Goal: Check status: Check status

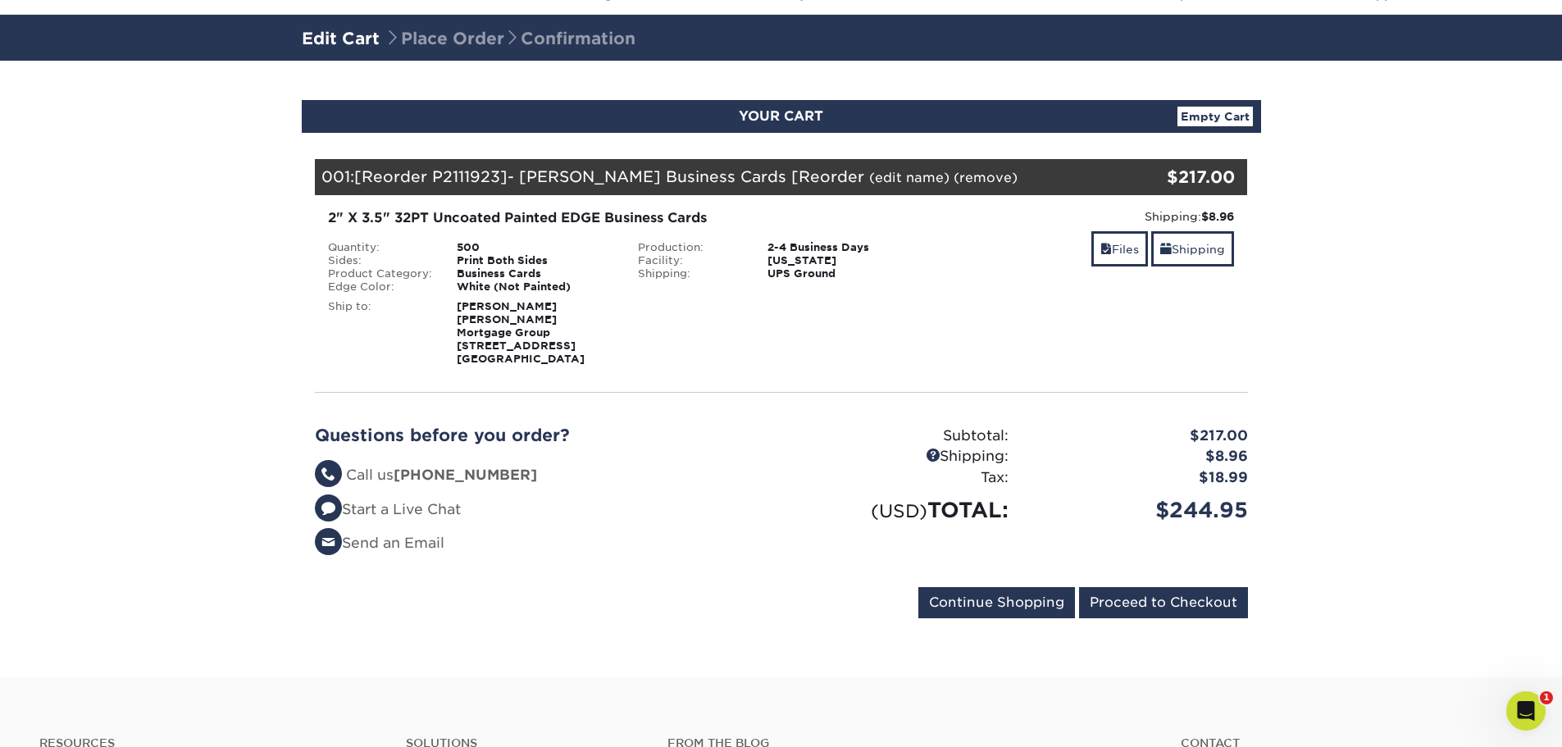
scroll to position [77, 0]
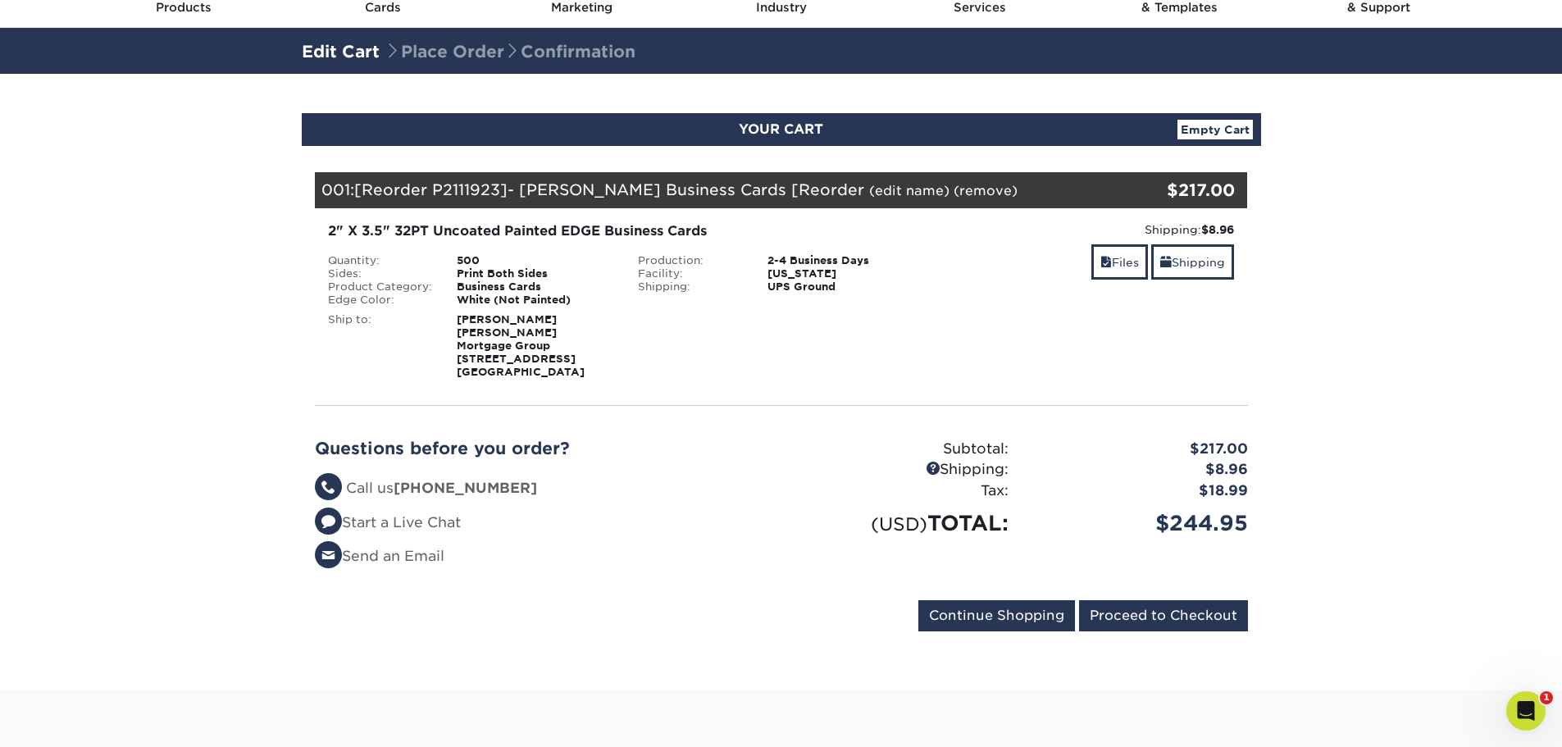
click at [517, 600] on form "Continue Shopping Proceed to Checkout" at bounding box center [781, 619] width 933 height 38
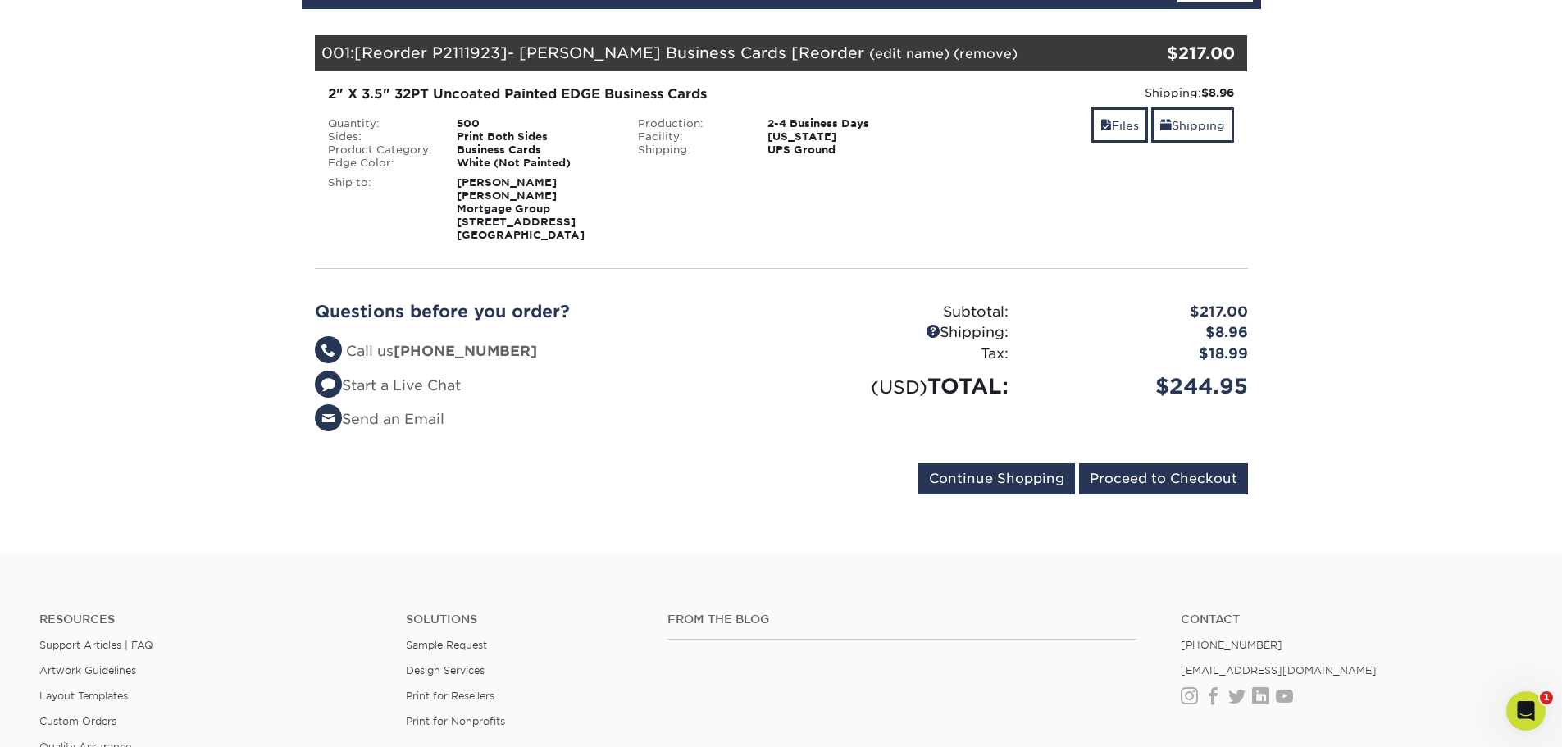
scroll to position [0, 0]
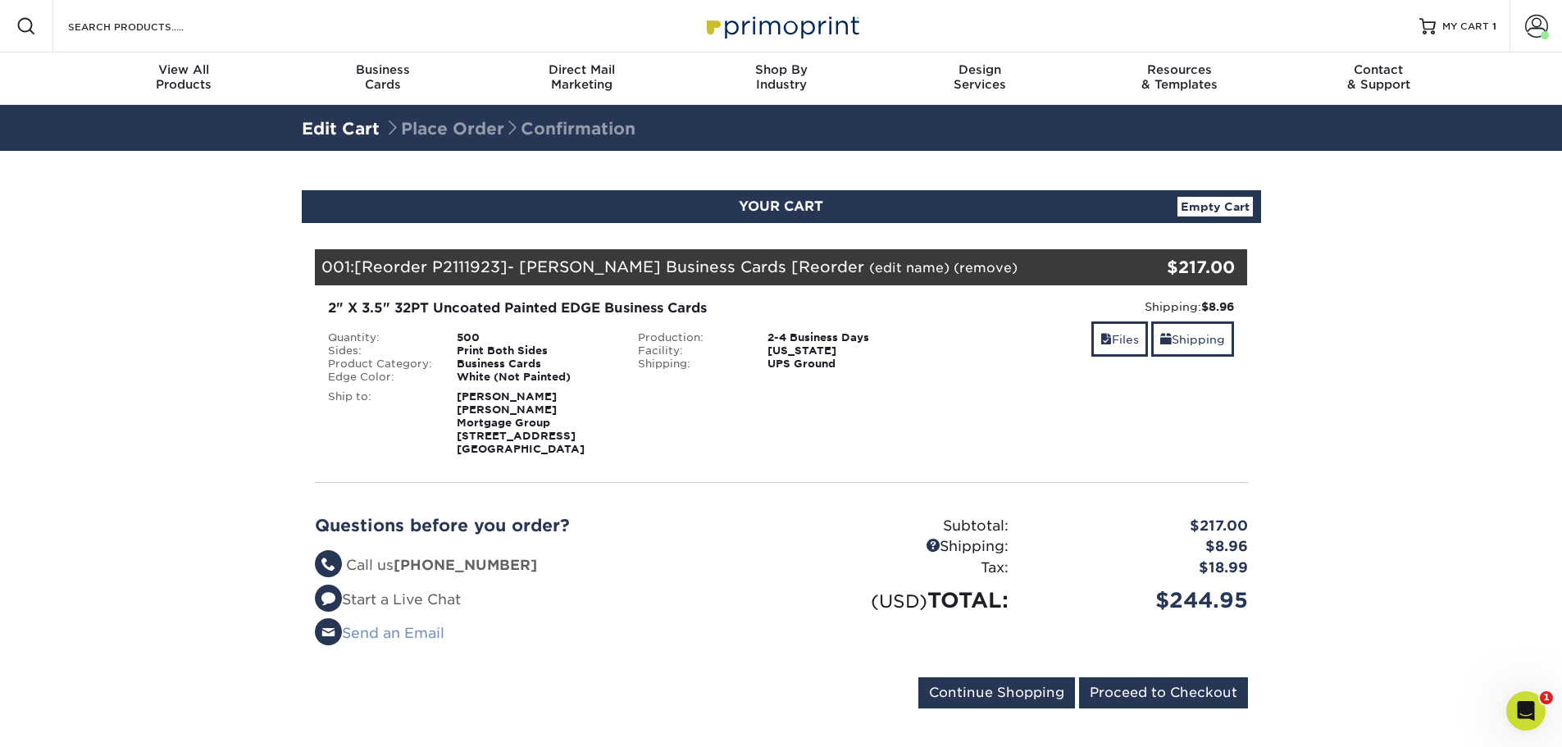
drag, startPoint x: 385, startPoint y: 613, endPoint x: 387, endPoint y: 621, distance: 8.6
click at [385, 625] on link "Send an Email" at bounding box center [380, 633] width 130 height 16
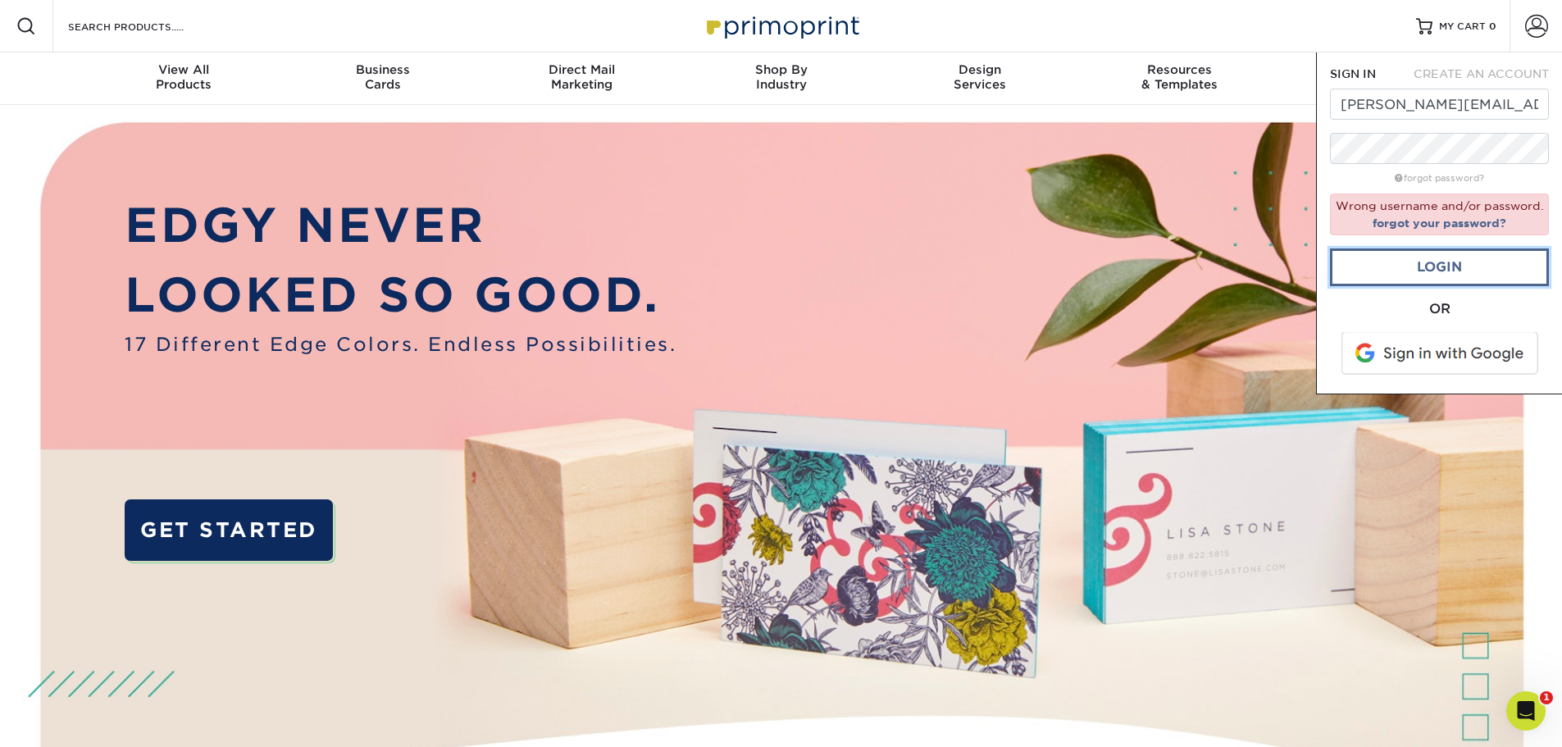
click at [1496, 256] on link "Login" at bounding box center [1439, 267] width 219 height 38
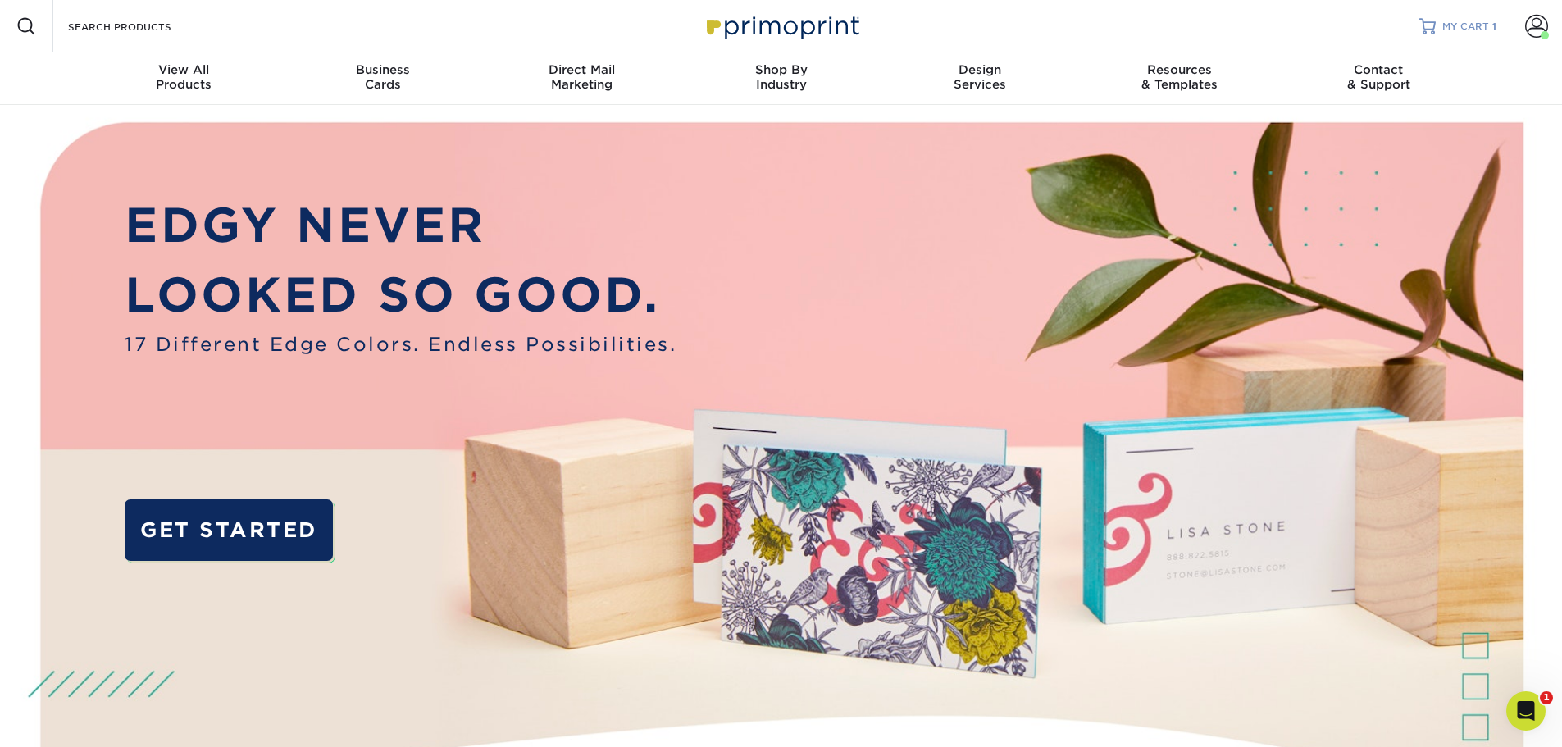
click at [1451, 32] on span "MY CART" at bounding box center [1465, 27] width 47 height 14
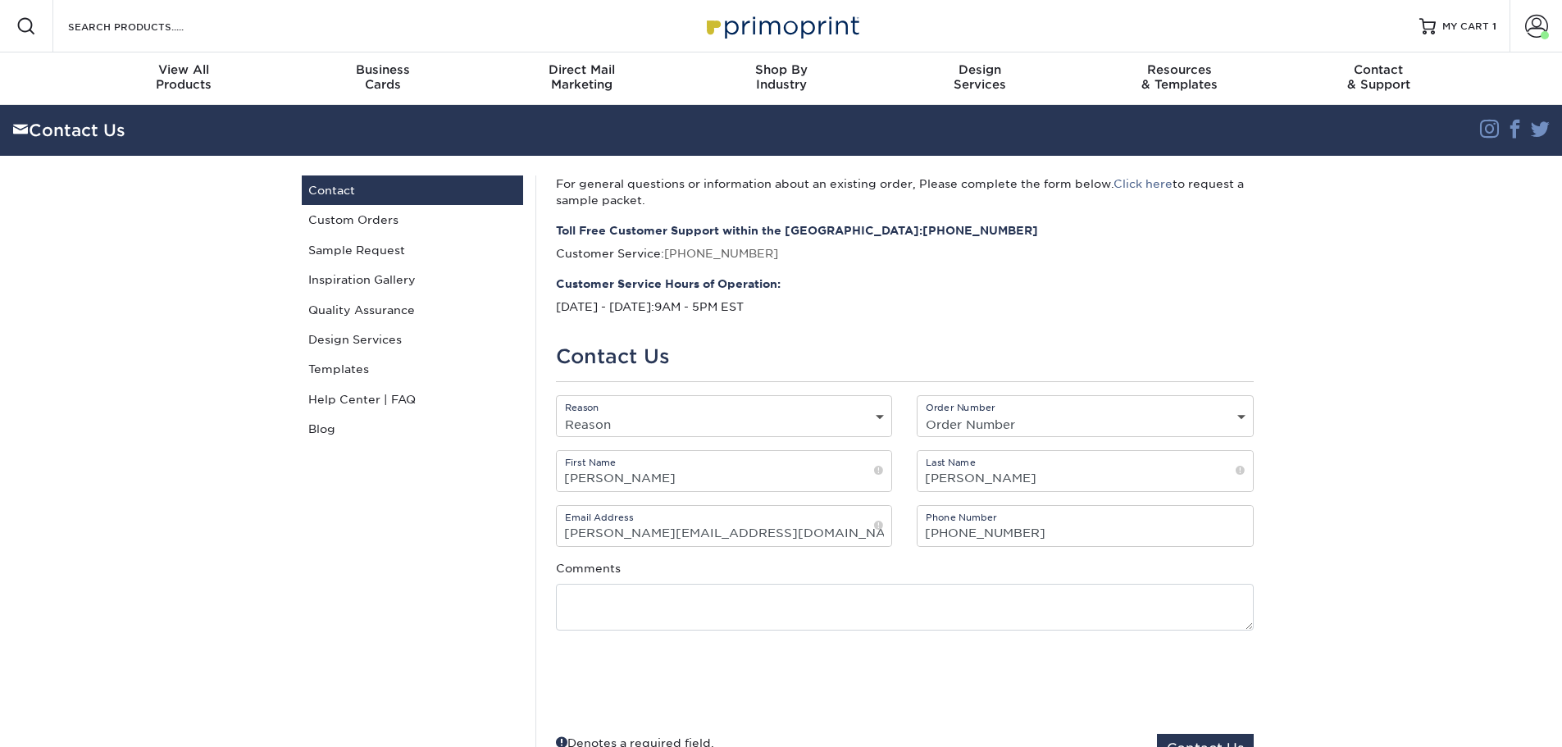
click at [682, 430] on select "Reason General File Preparation Order Status Online Design Issue with your prin…" at bounding box center [724, 424] width 335 height 24
click at [1021, 417] on select "Order Number Not Available P2178316 P2144590 P2111923 P2102539 P2100855 P209573…" at bounding box center [1085, 424] width 335 height 24
click at [1373, 364] on section "Contact Us Instagram Facebook Twitter Contact Us Contact Custom Orders Sample R…" at bounding box center [781, 444] width 1562 height 678
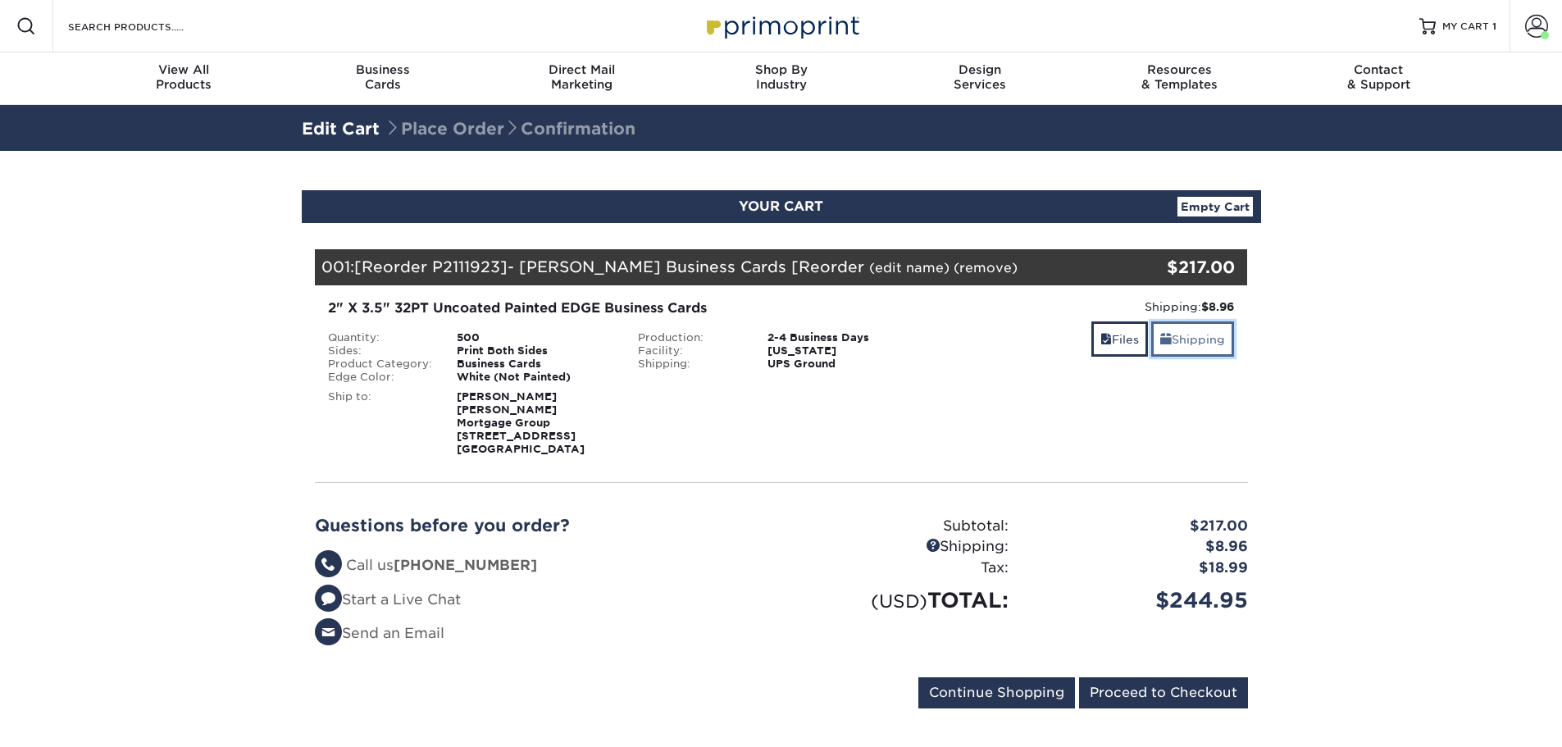
click at [1190, 335] on link "Shipping" at bounding box center [1192, 338] width 83 height 35
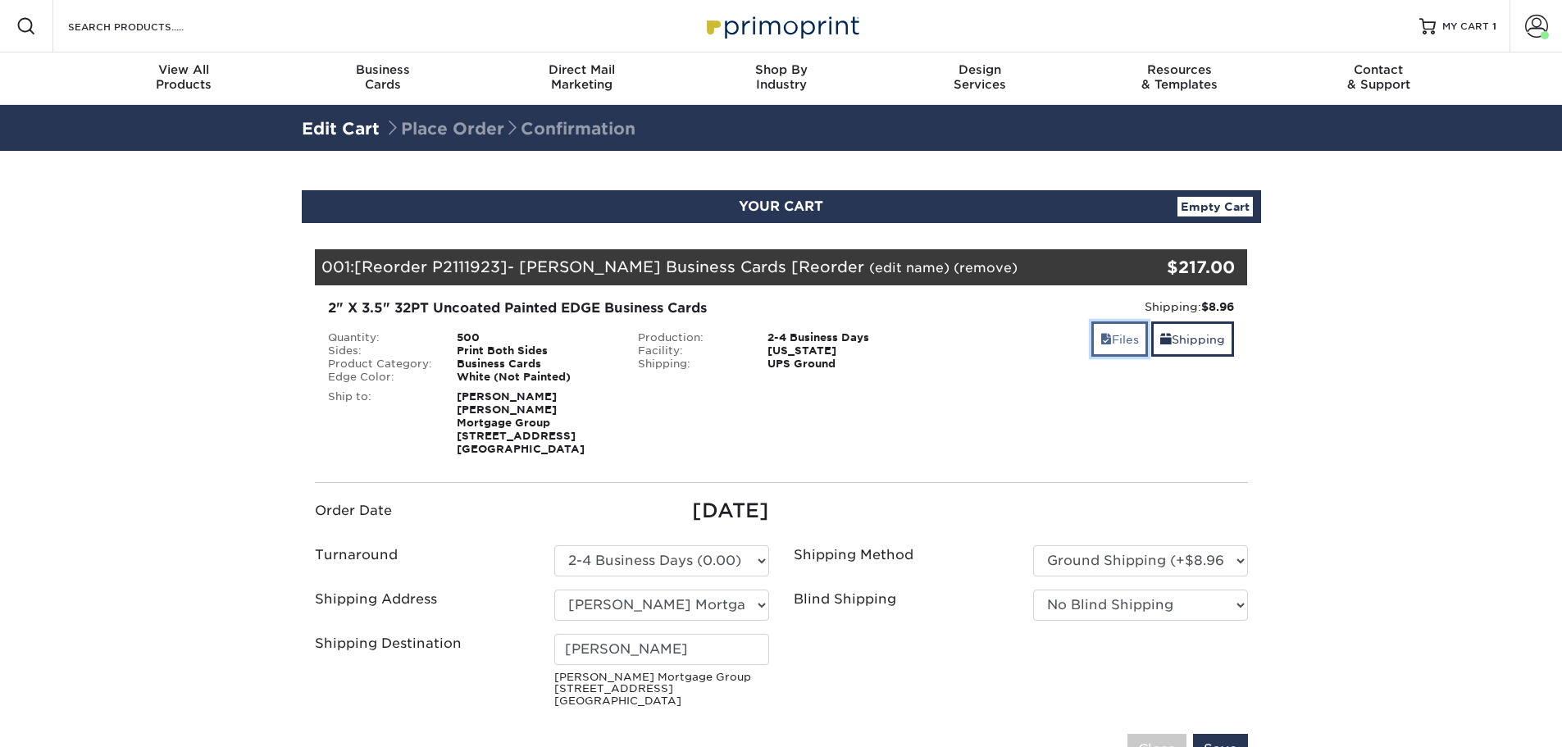
click at [1123, 340] on link "Files" at bounding box center [1119, 338] width 57 height 35
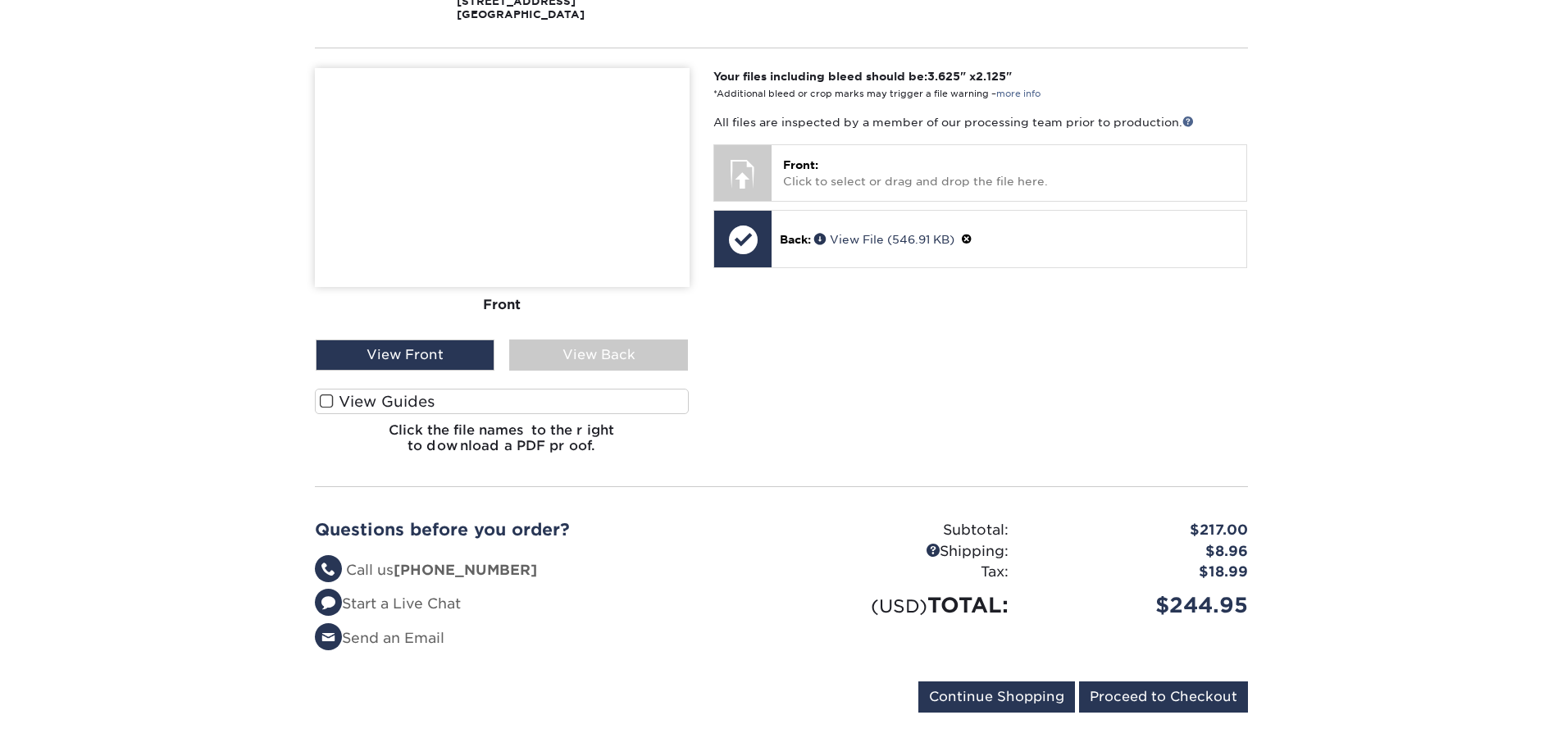
scroll to position [410, 0]
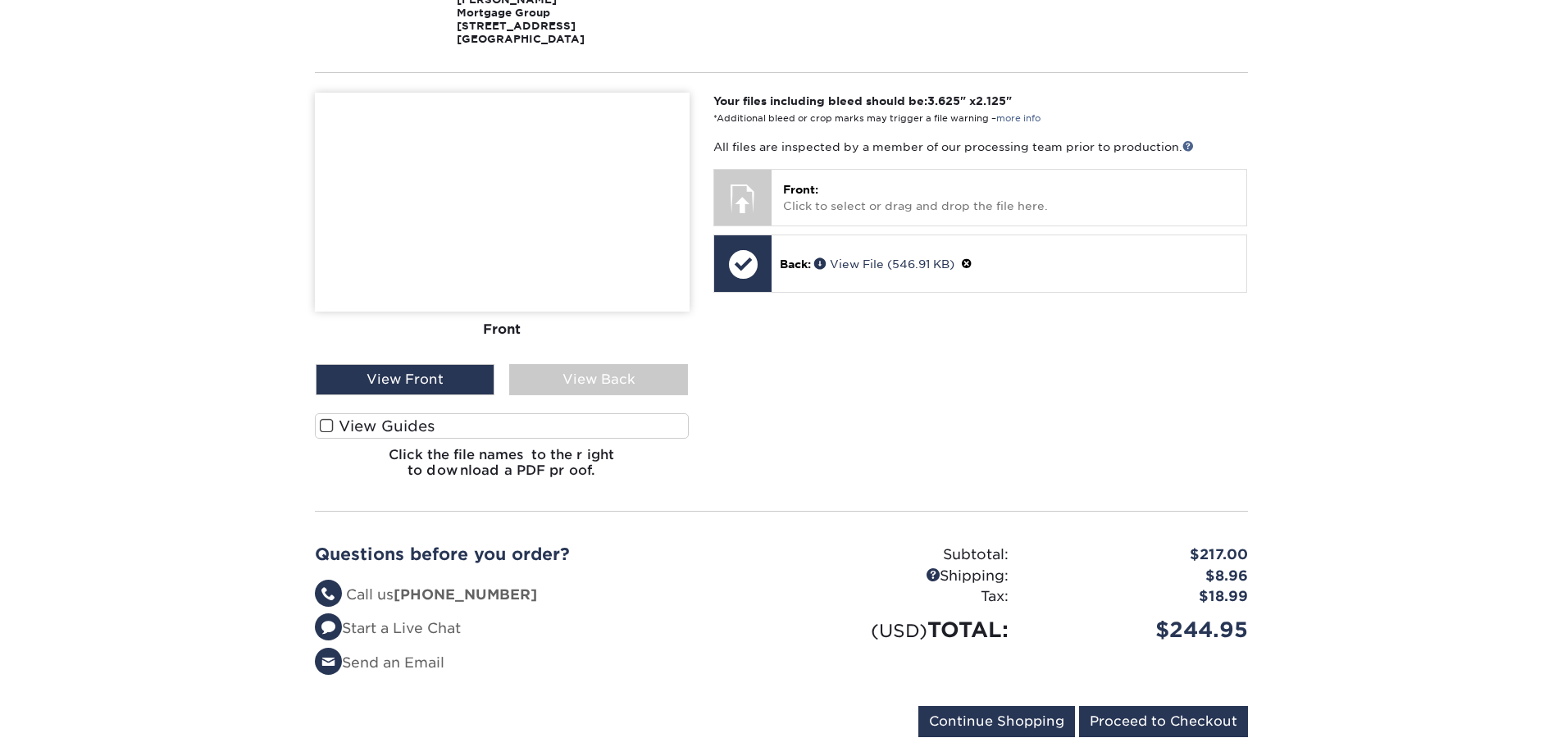
click at [374, 414] on label "View Guides" at bounding box center [502, 425] width 375 height 25
click at [0, 0] on input "View Guides" at bounding box center [0, 0] width 0 height 0
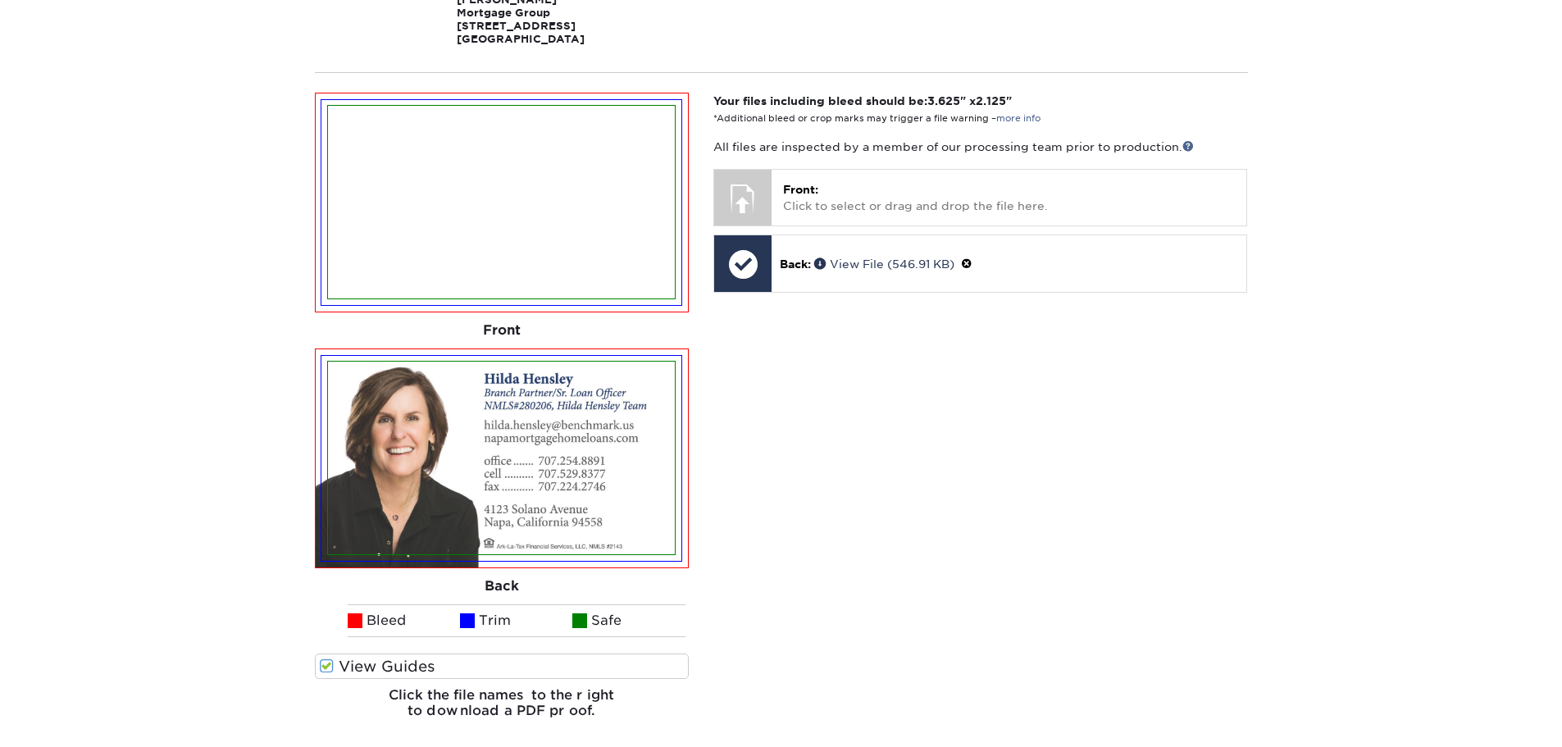
click at [630, 444] on img at bounding box center [501, 458] width 347 height 193
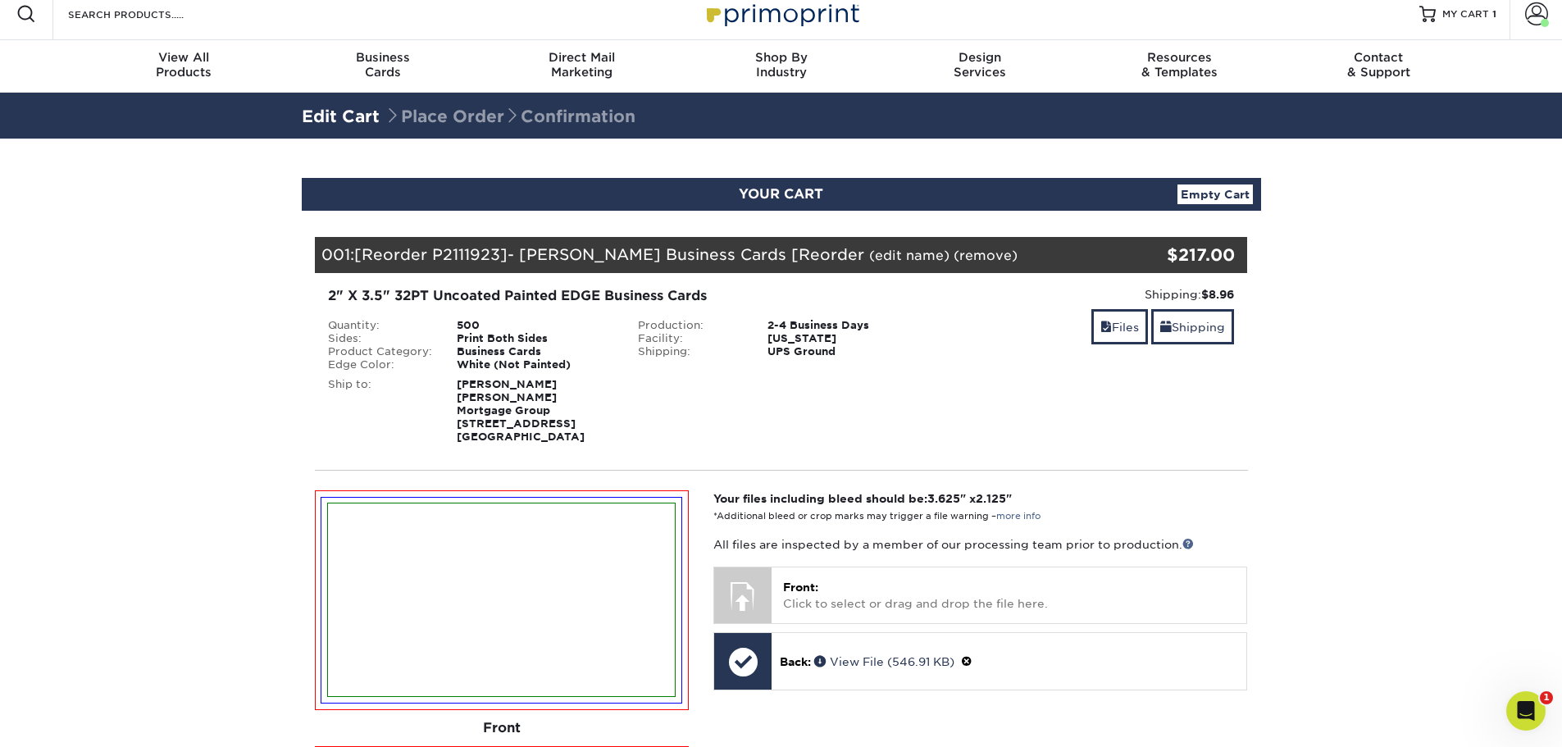
scroll to position [0, 0]
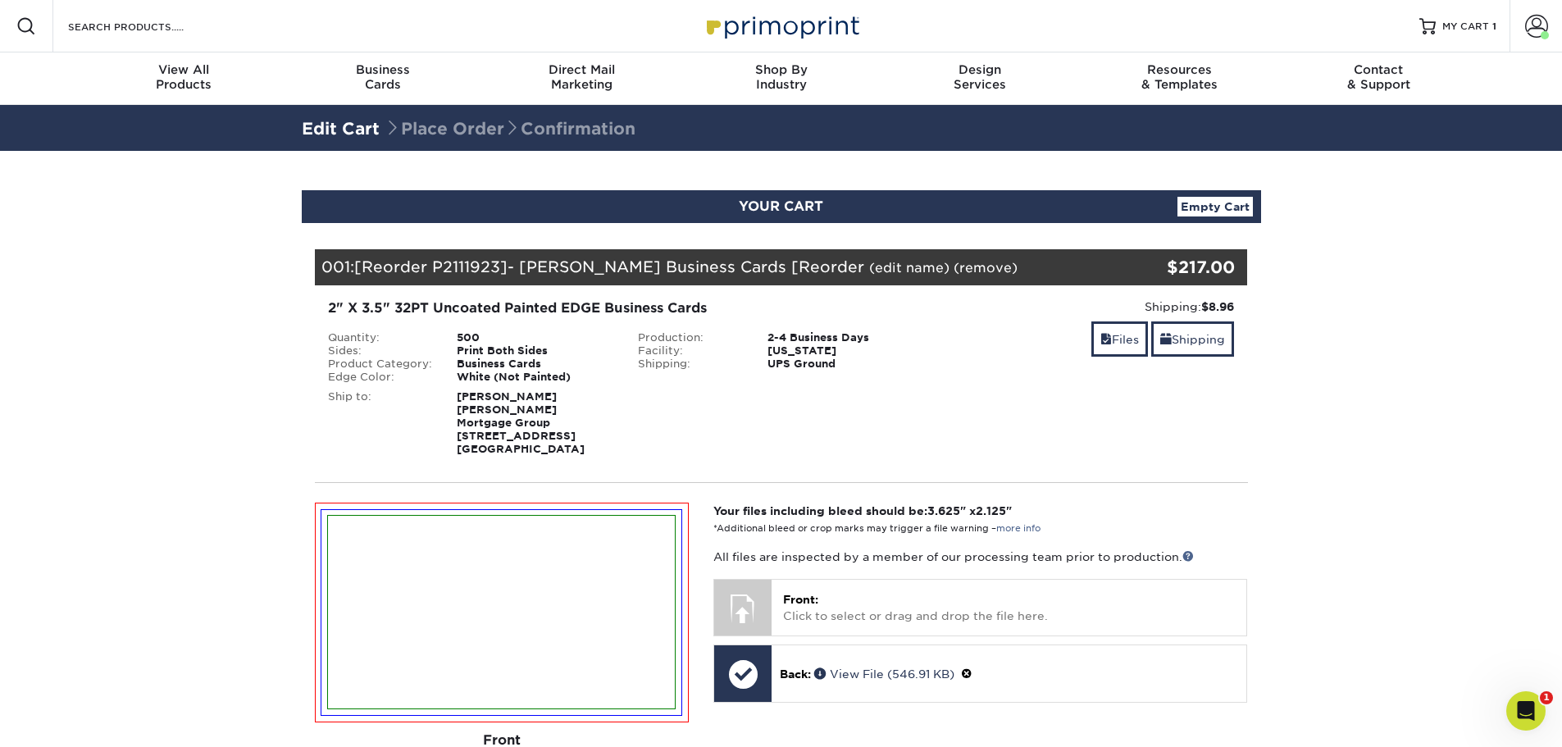
click at [1219, 209] on link "Empty Cart" at bounding box center [1214, 207] width 75 height 20
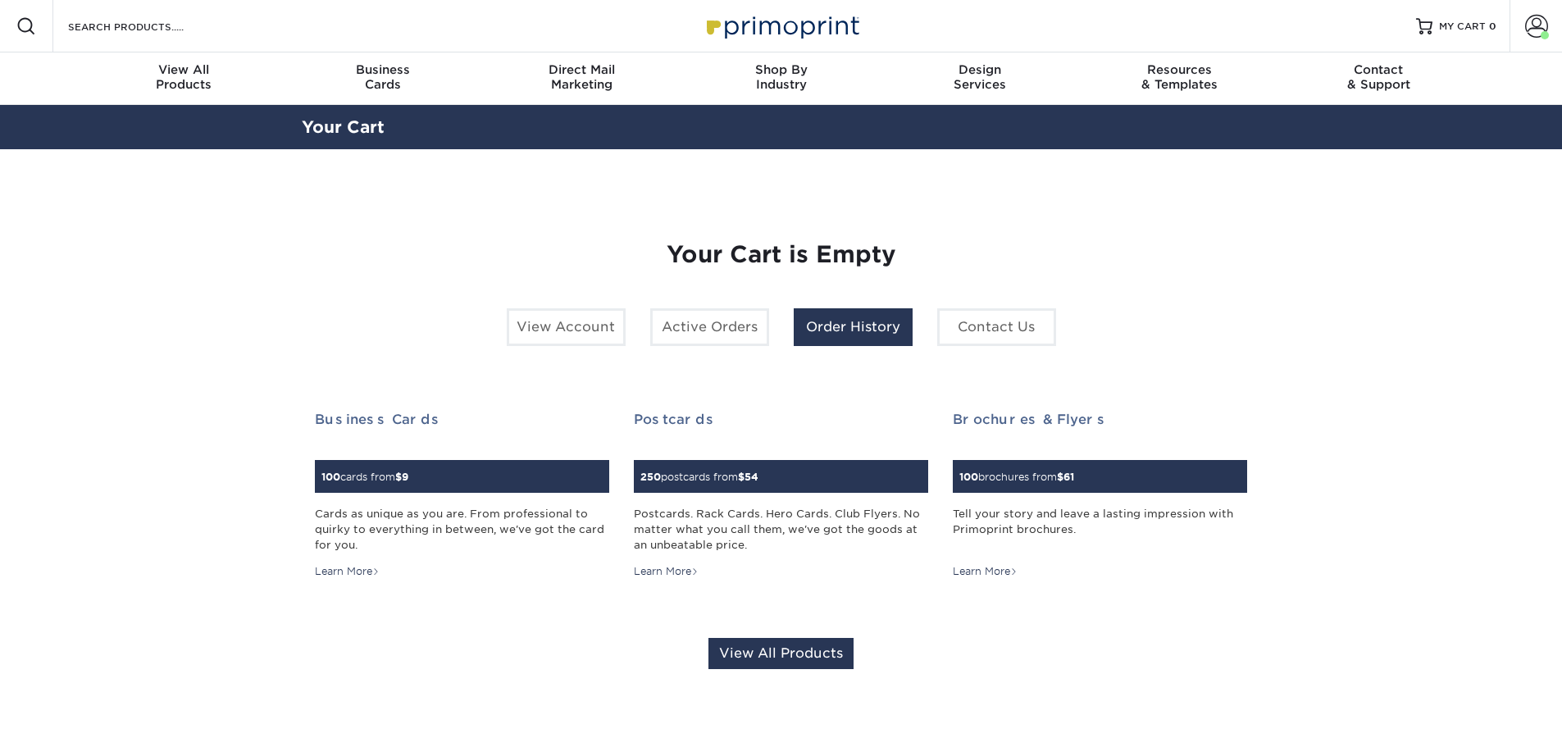
click at [902, 325] on link "Order History" at bounding box center [853, 327] width 119 height 38
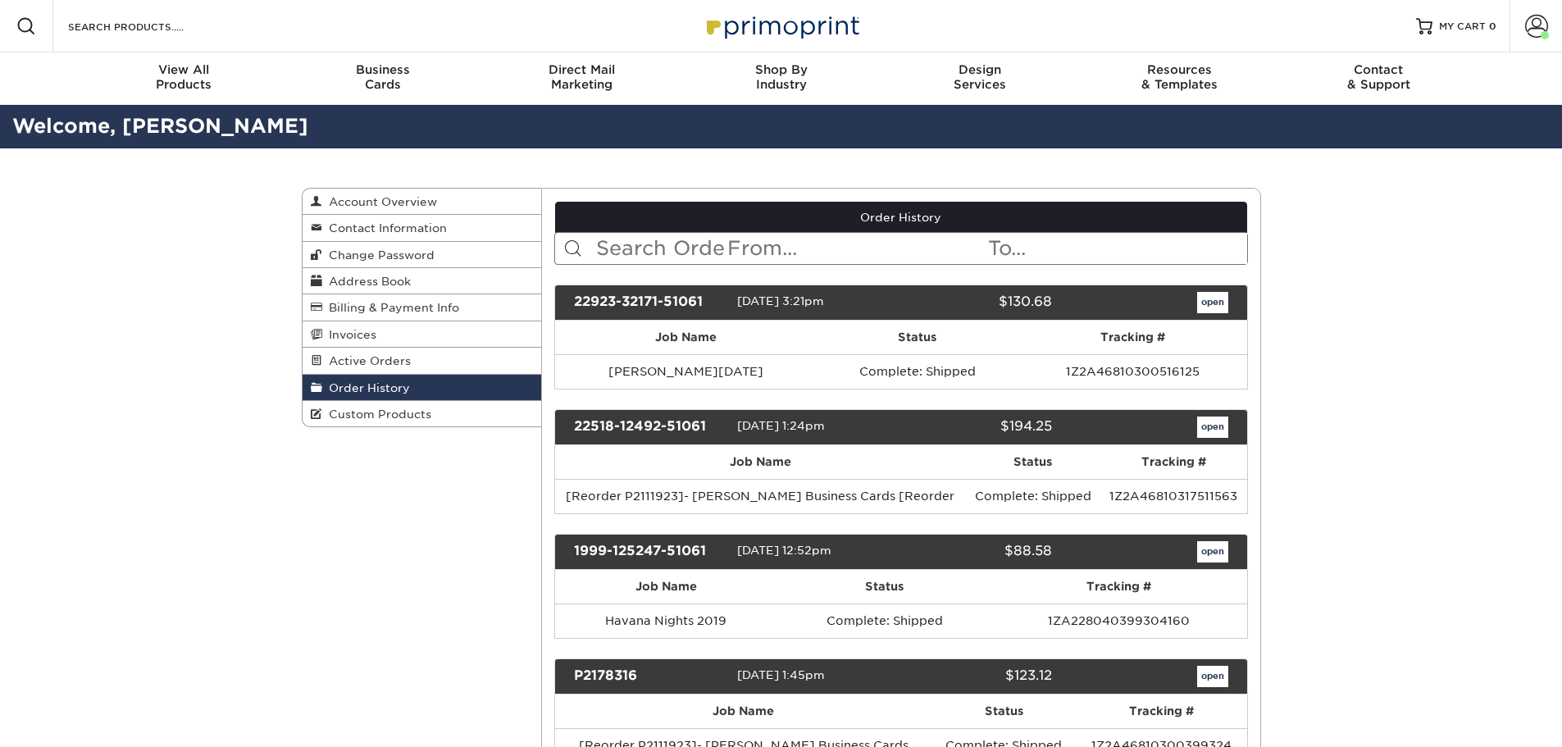
drag, startPoint x: 709, startPoint y: 424, endPoint x: 566, endPoint y: 425, distance: 143.5
click at [566, 425] on div "22518-12492-51061" at bounding box center [649, 427] width 175 height 21
copy div "22518-12492-51061"
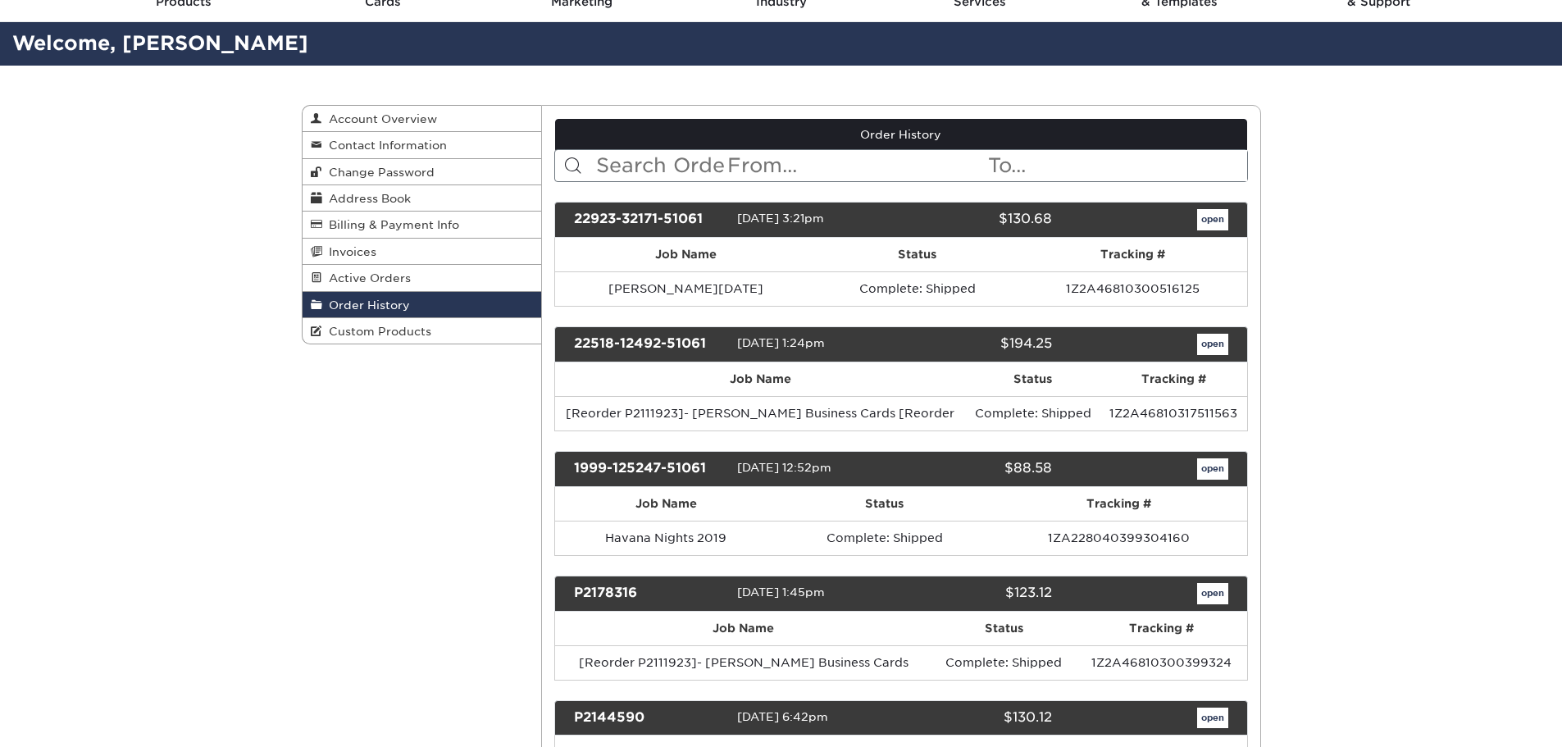
scroll to position [82, 0]
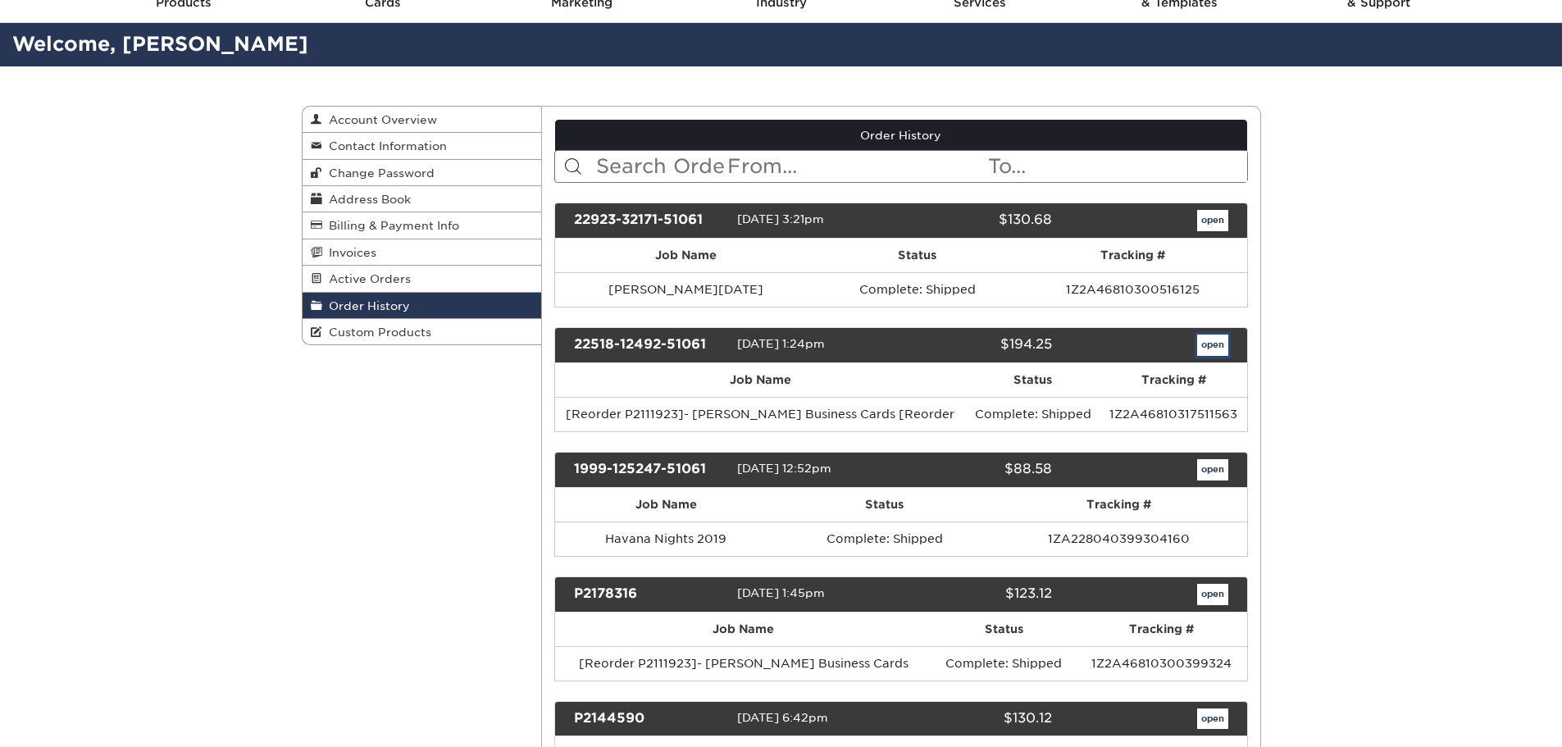
click at [1206, 339] on link "open" at bounding box center [1212, 345] width 31 height 21
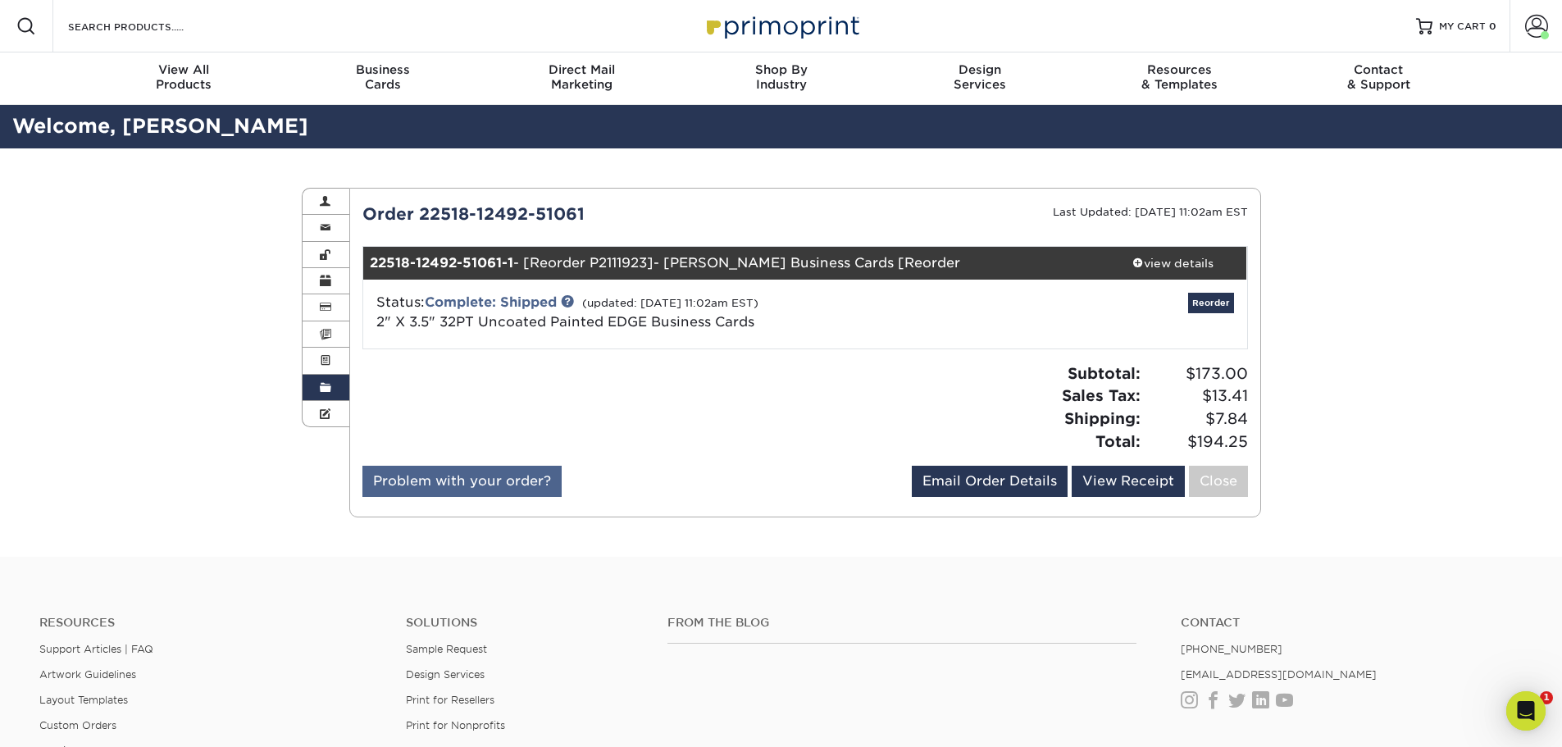
scroll to position [0, 0]
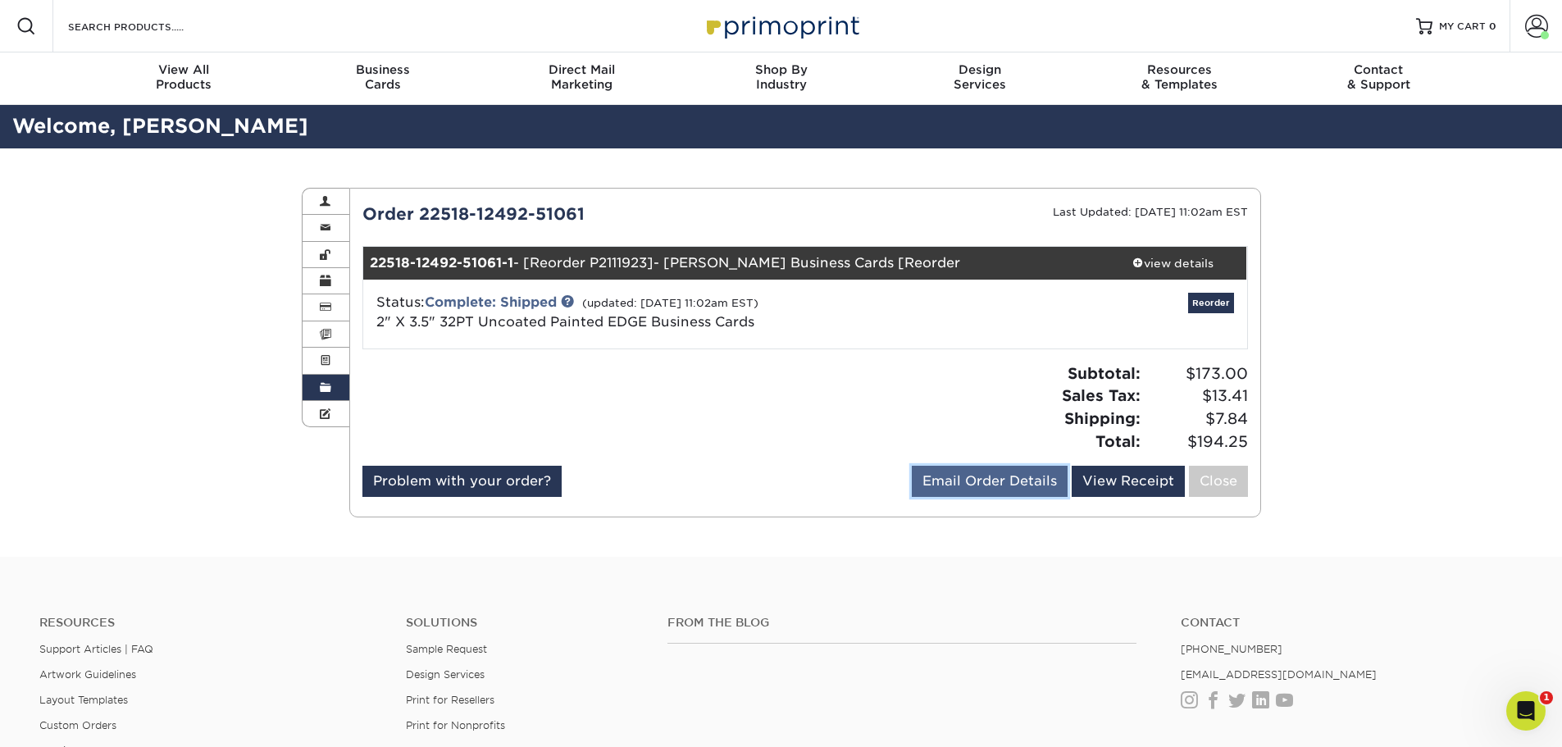
click at [945, 479] on link "Email Order Details" at bounding box center [990, 481] width 156 height 31
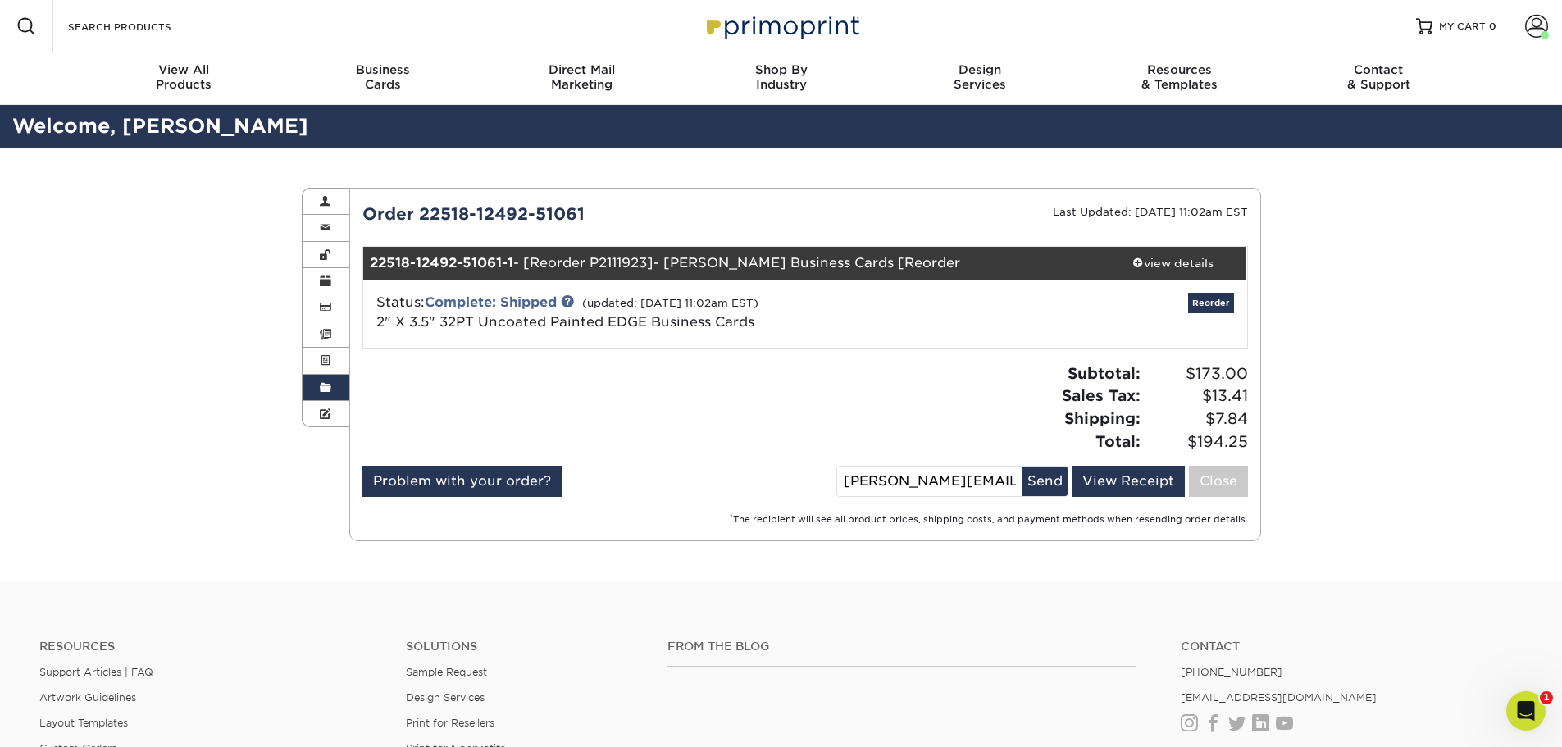
click at [740, 467] on div "Problem with your order? Email Order Details [PERSON_NAME][EMAIL_ADDRESS][DOMAI…" at bounding box center [805, 485] width 886 height 38
click at [535, 295] on link "Complete: Shipped" at bounding box center [491, 302] width 132 height 16
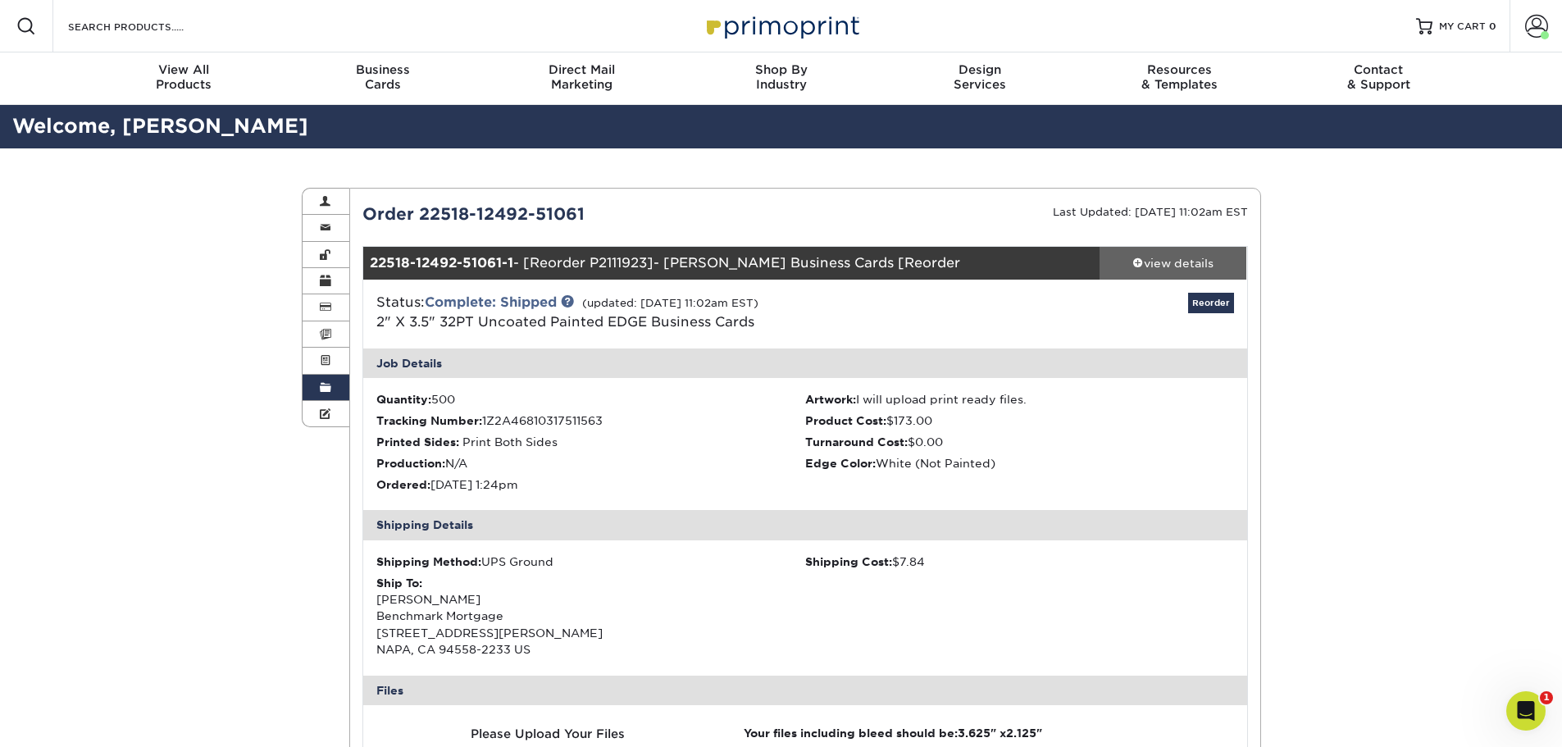
click at [1155, 270] on div "view details" at bounding box center [1174, 263] width 148 height 16
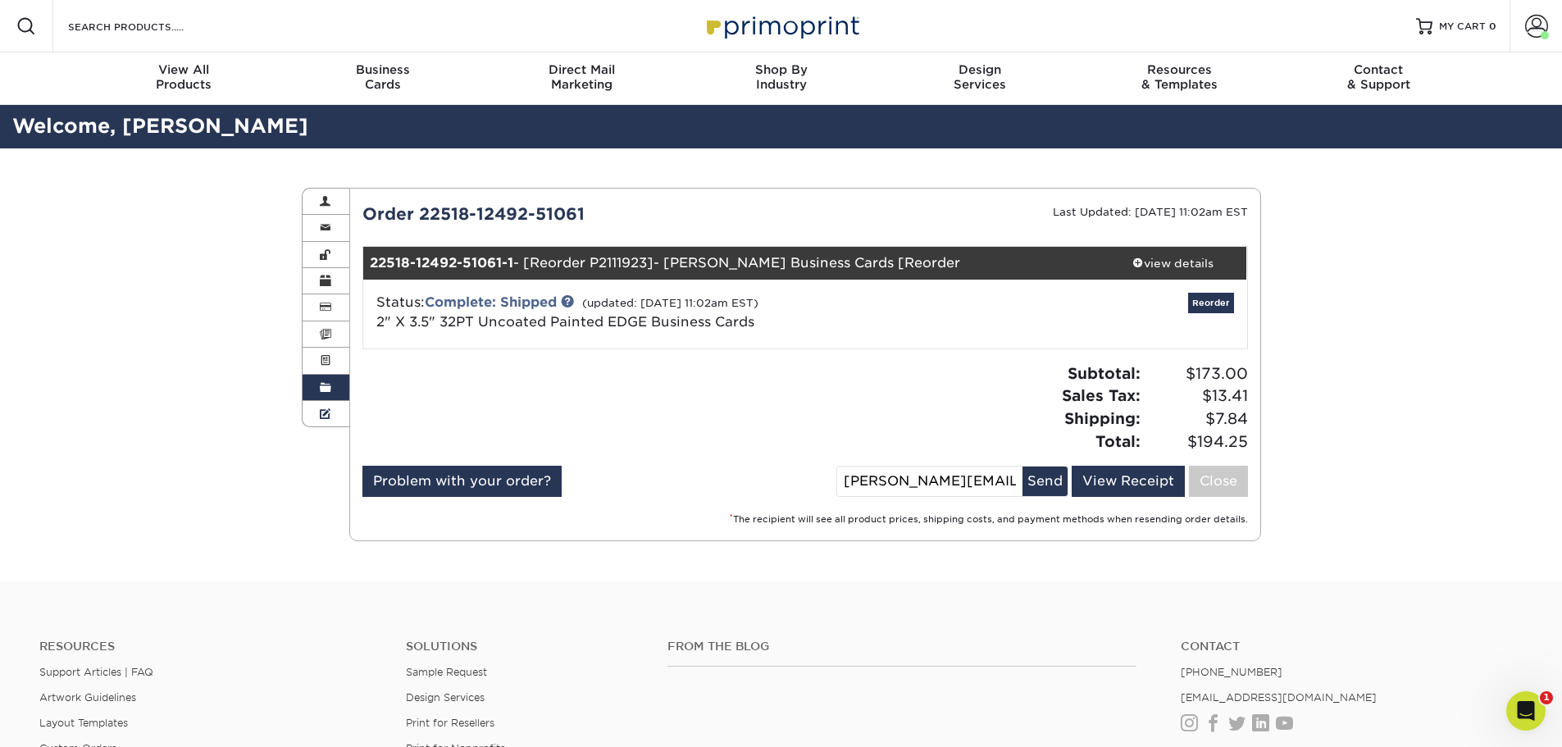
click at [316, 420] on link "Custom Products" at bounding box center [327, 413] width 48 height 25
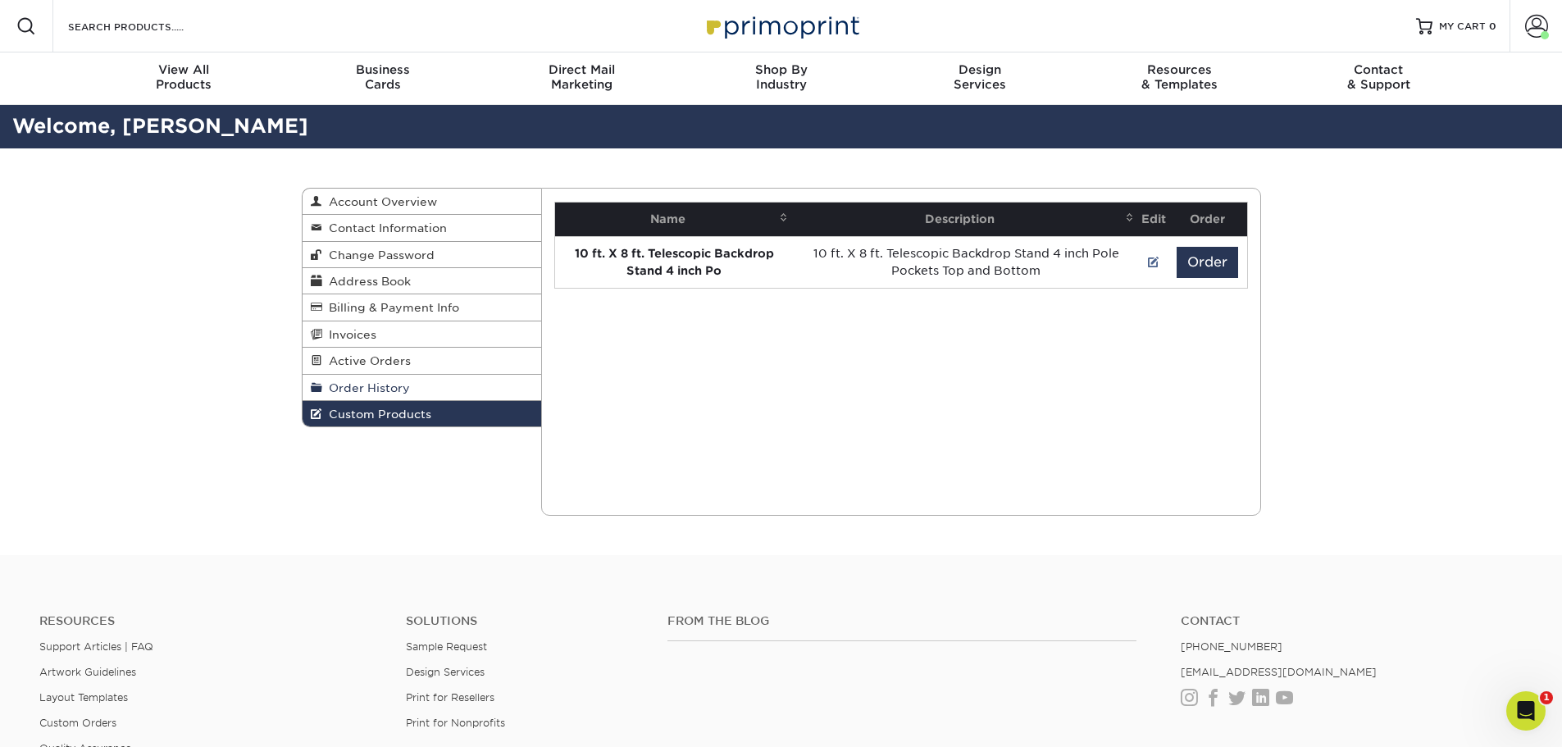
click at [323, 383] on span "Order History" at bounding box center [366, 387] width 88 height 13
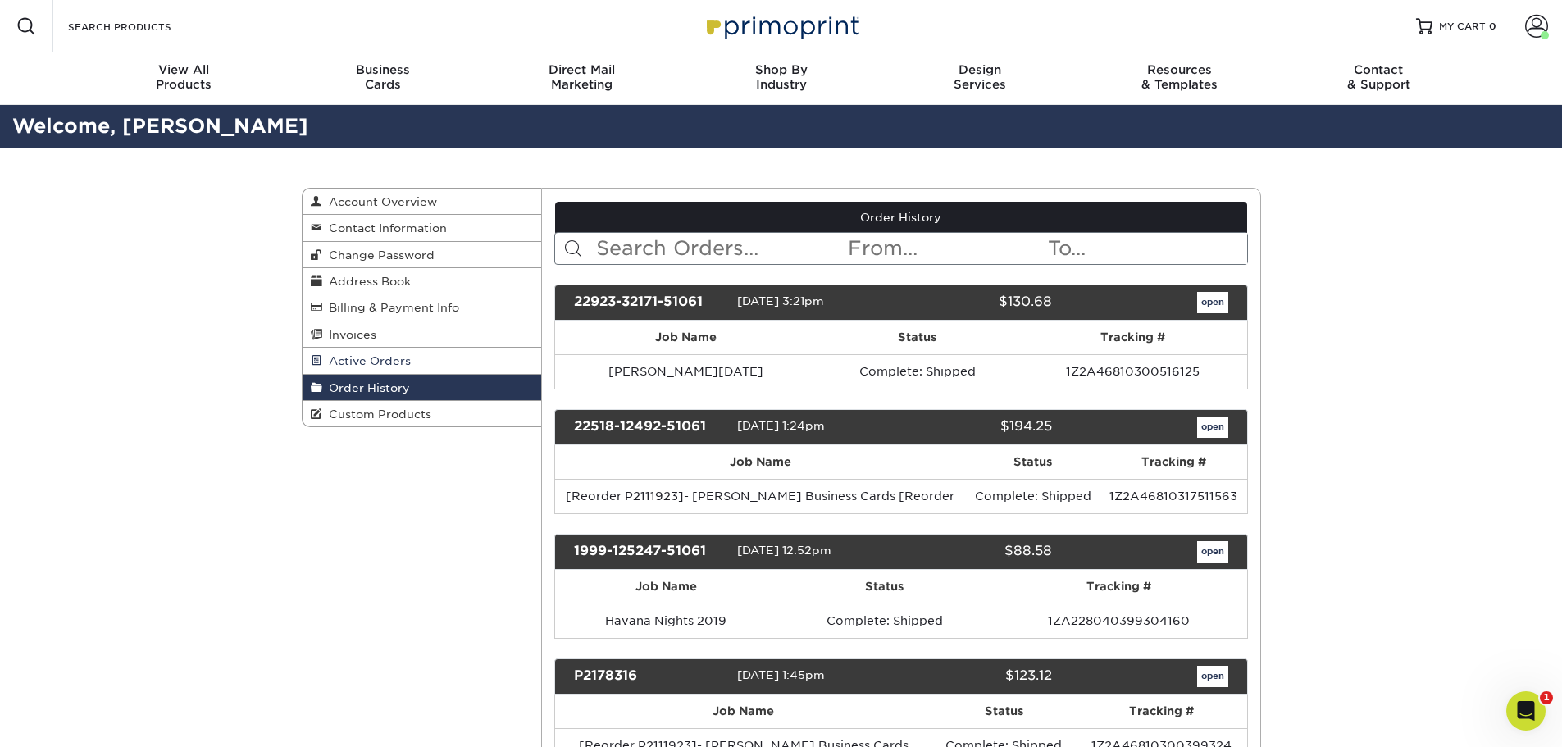
click at [326, 368] on link "Active Orders" at bounding box center [422, 361] width 239 height 26
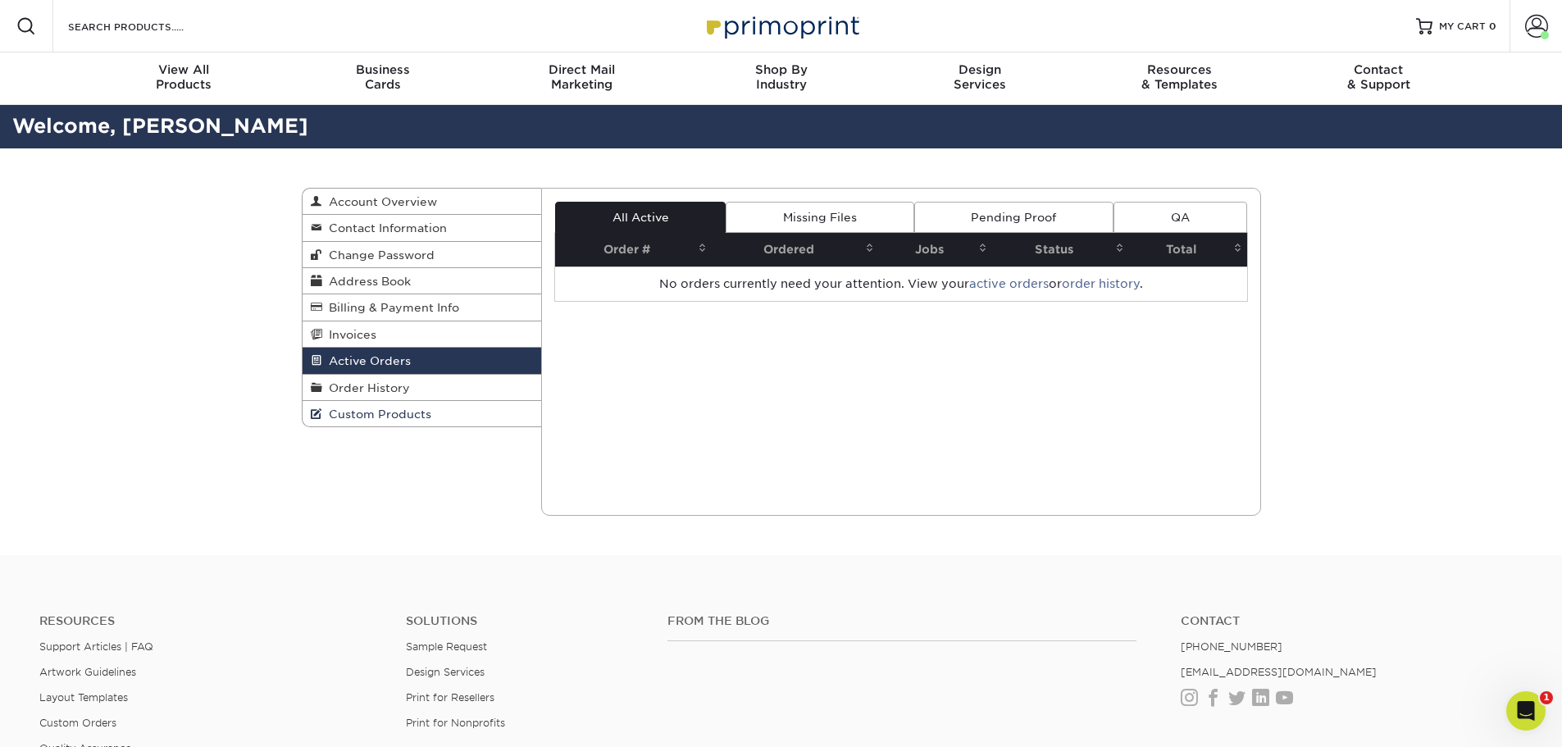
click at [327, 417] on span "Custom Products" at bounding box center [376, 414] width 109 height 13
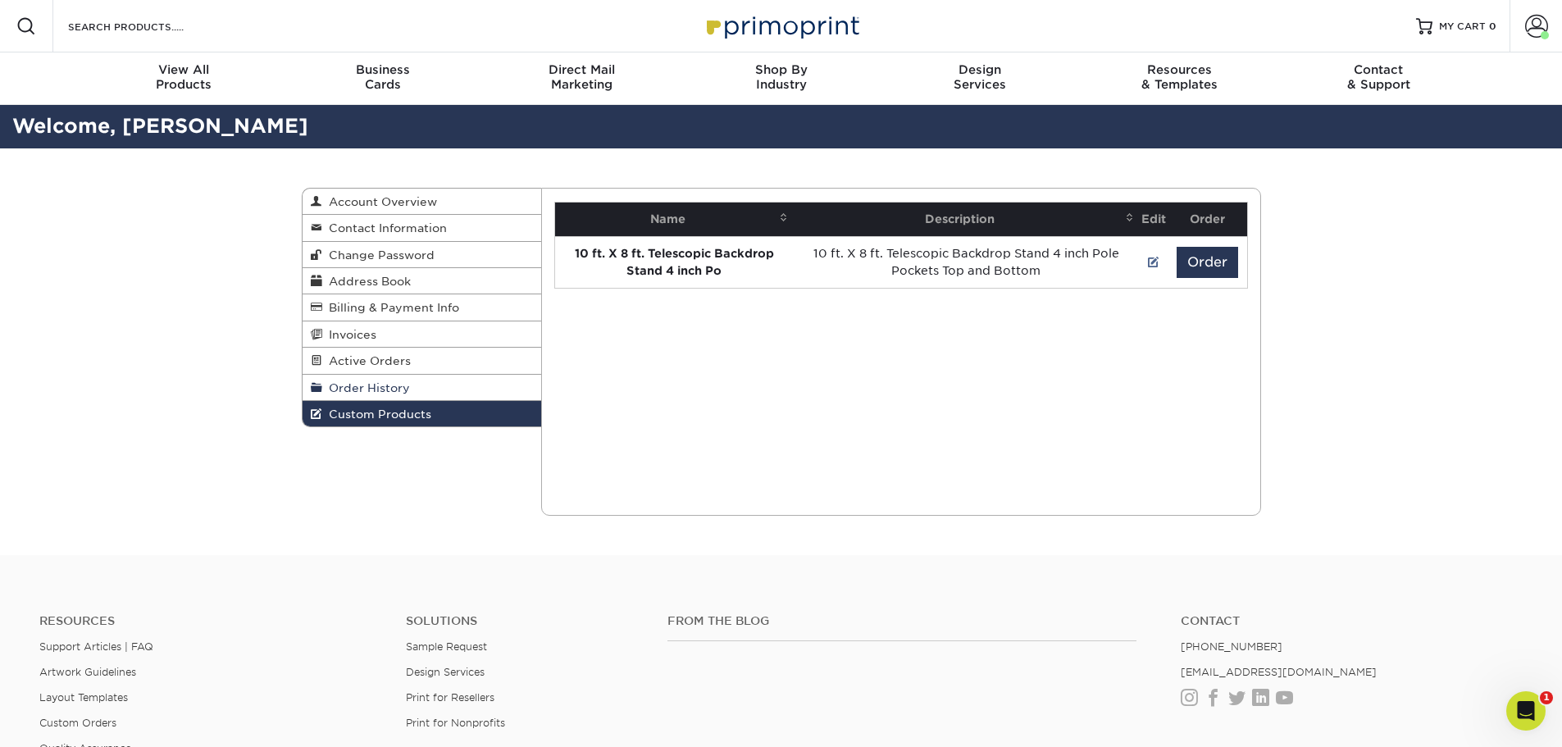
click at [330, 376] on link "Order History" at bounding box center [422, 388] width 239 height 26
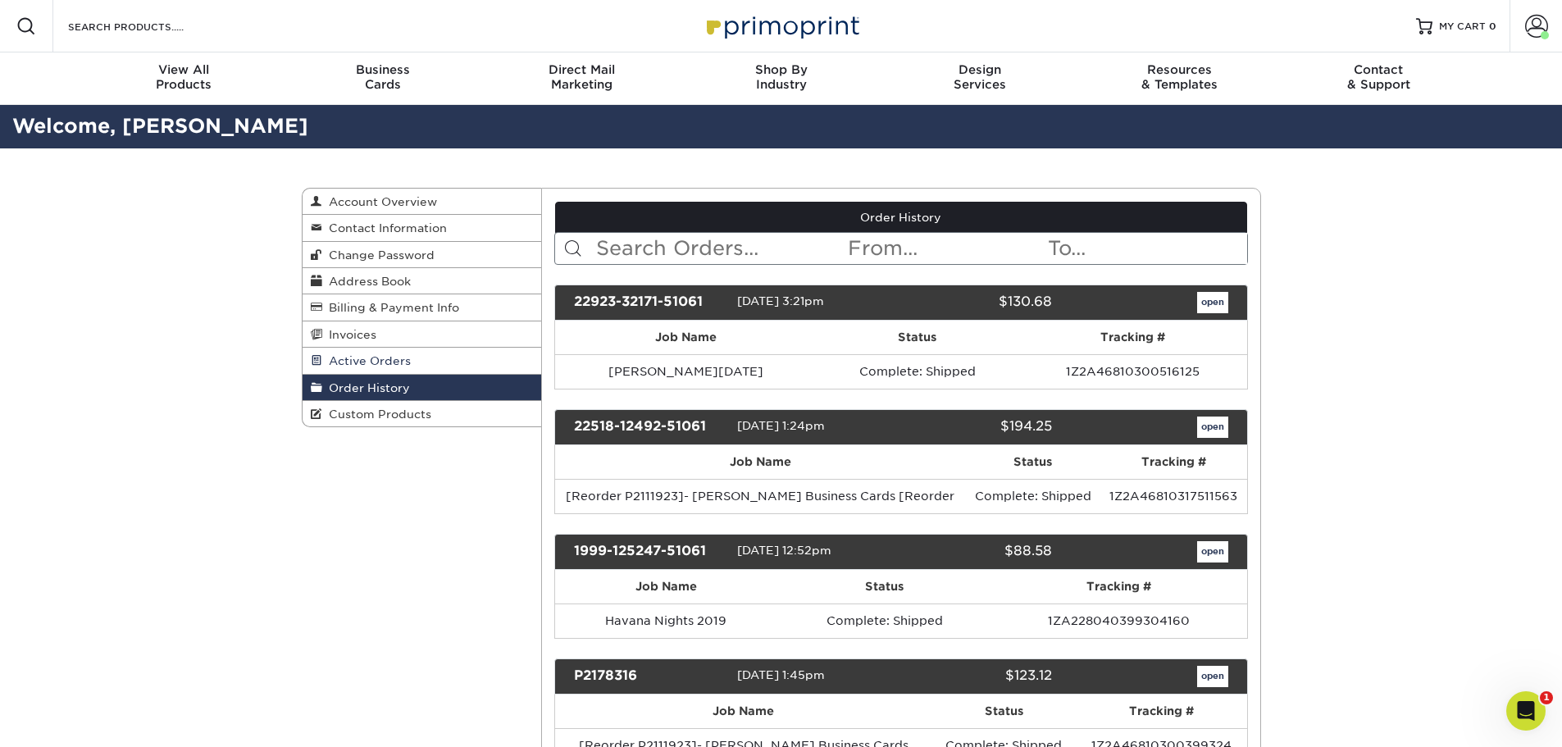
click at [330, 362] on span "Active Orders" at bounding box center [366, 360] width 89 height 13
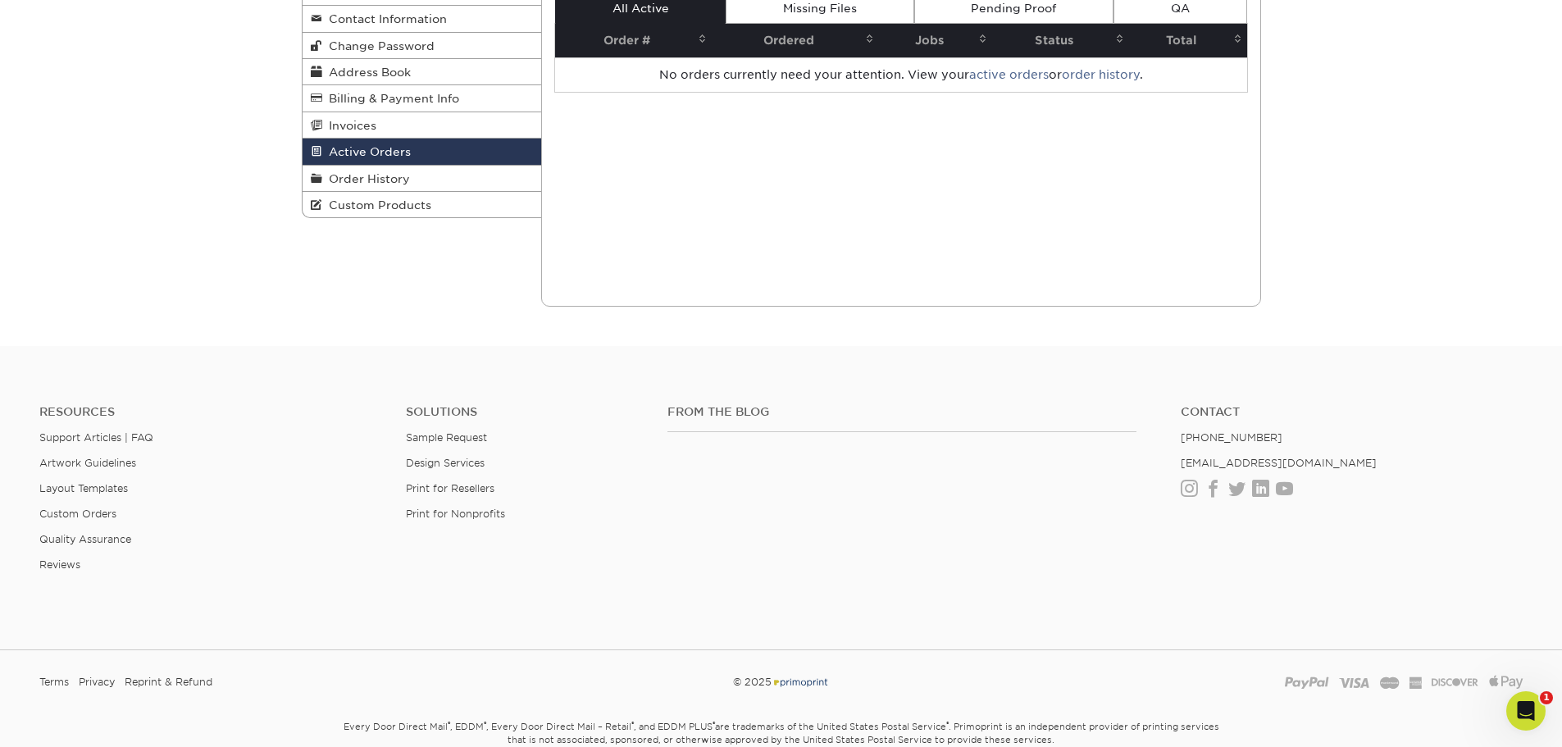
scroll to position [246, 0]
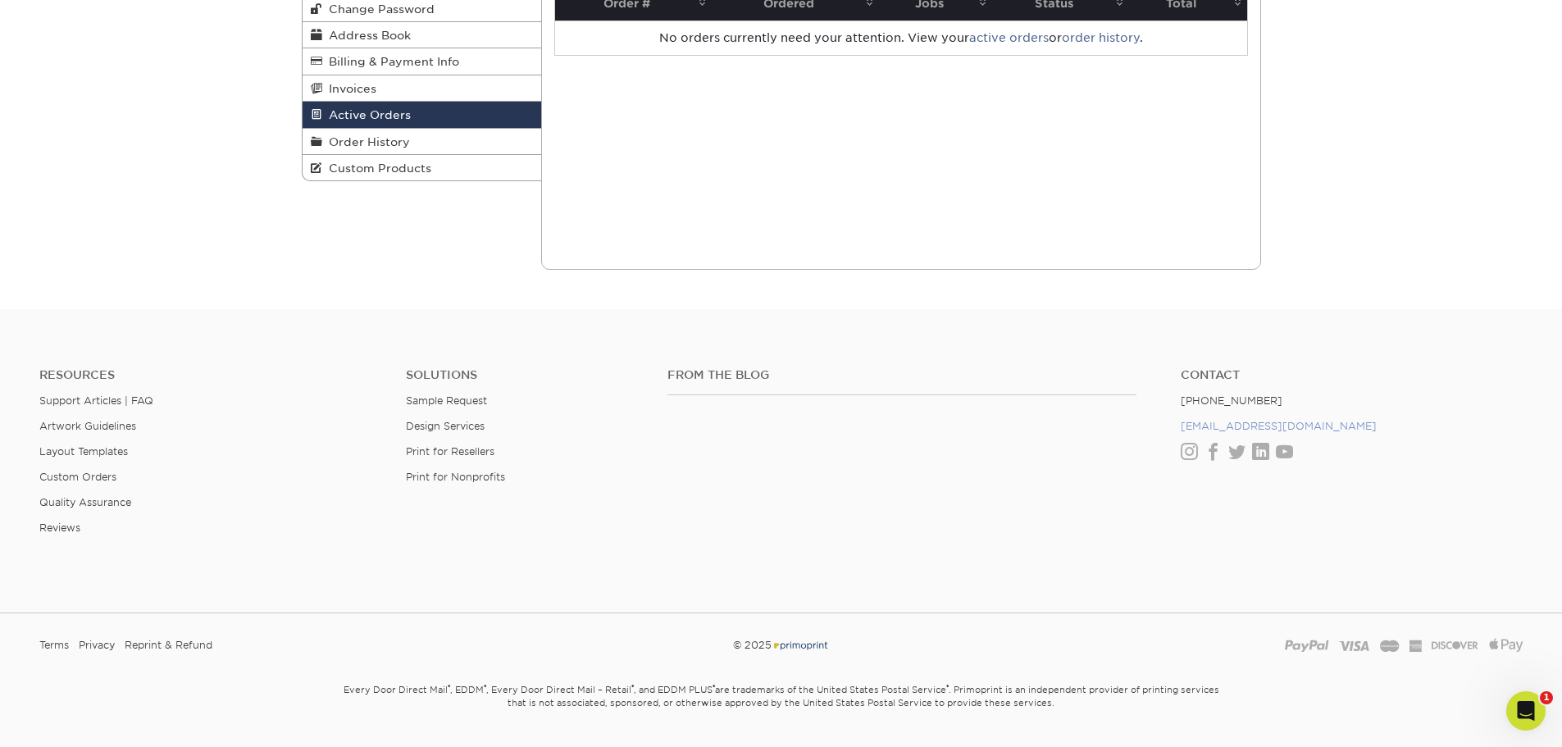
click at [1264, 428] on link "[EMAIL_ADDRESS][DOMAIN_NAME]" at bounding box center [1279, 426] width 196 height 12
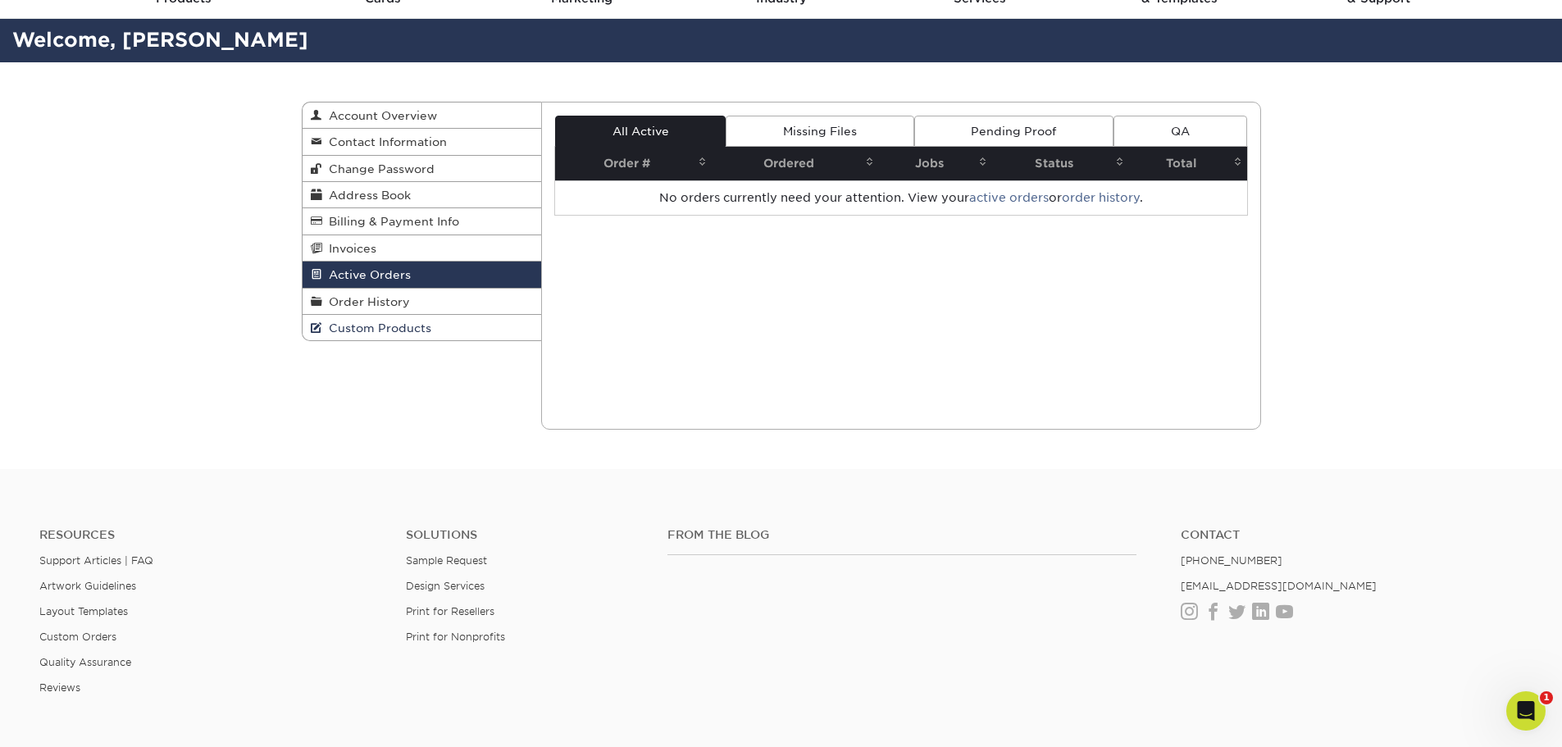
scroll to position [0, 0]
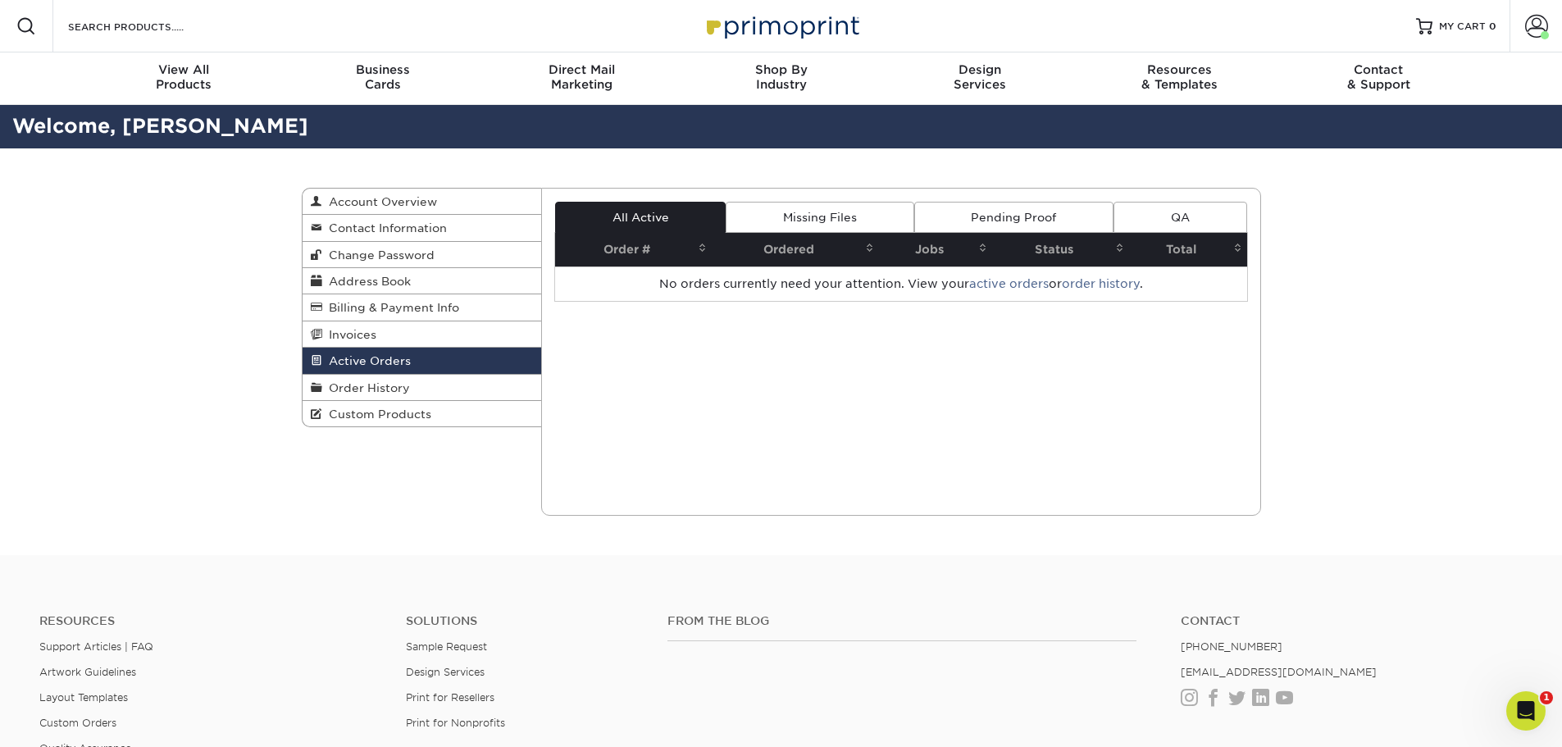
click at [800, 229] on link "Missing Files" at bounding box center [820, 217] width 188 height 31
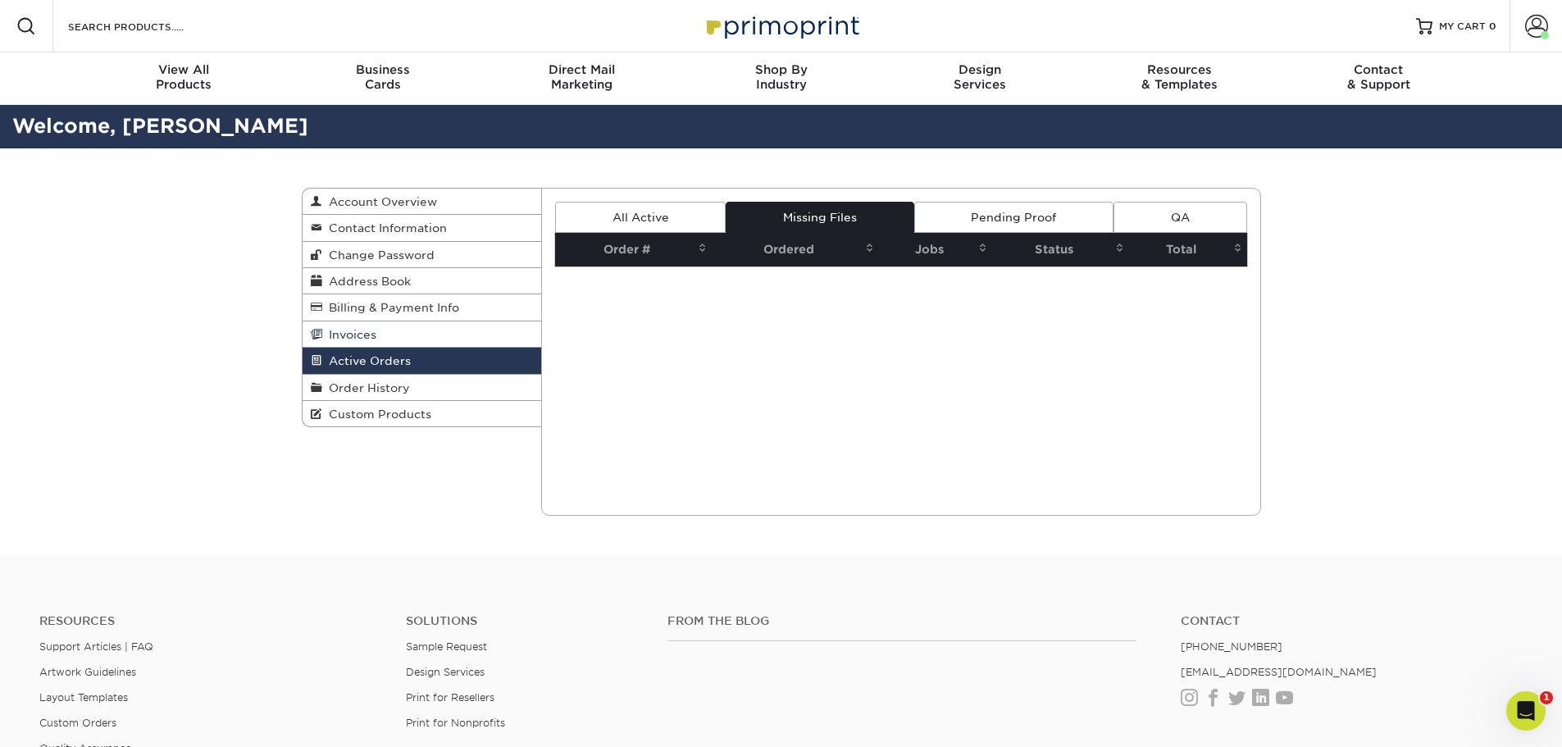
click at [396, 326] on link "Invoices" at bounding box center [422, 334] width 239 height 26
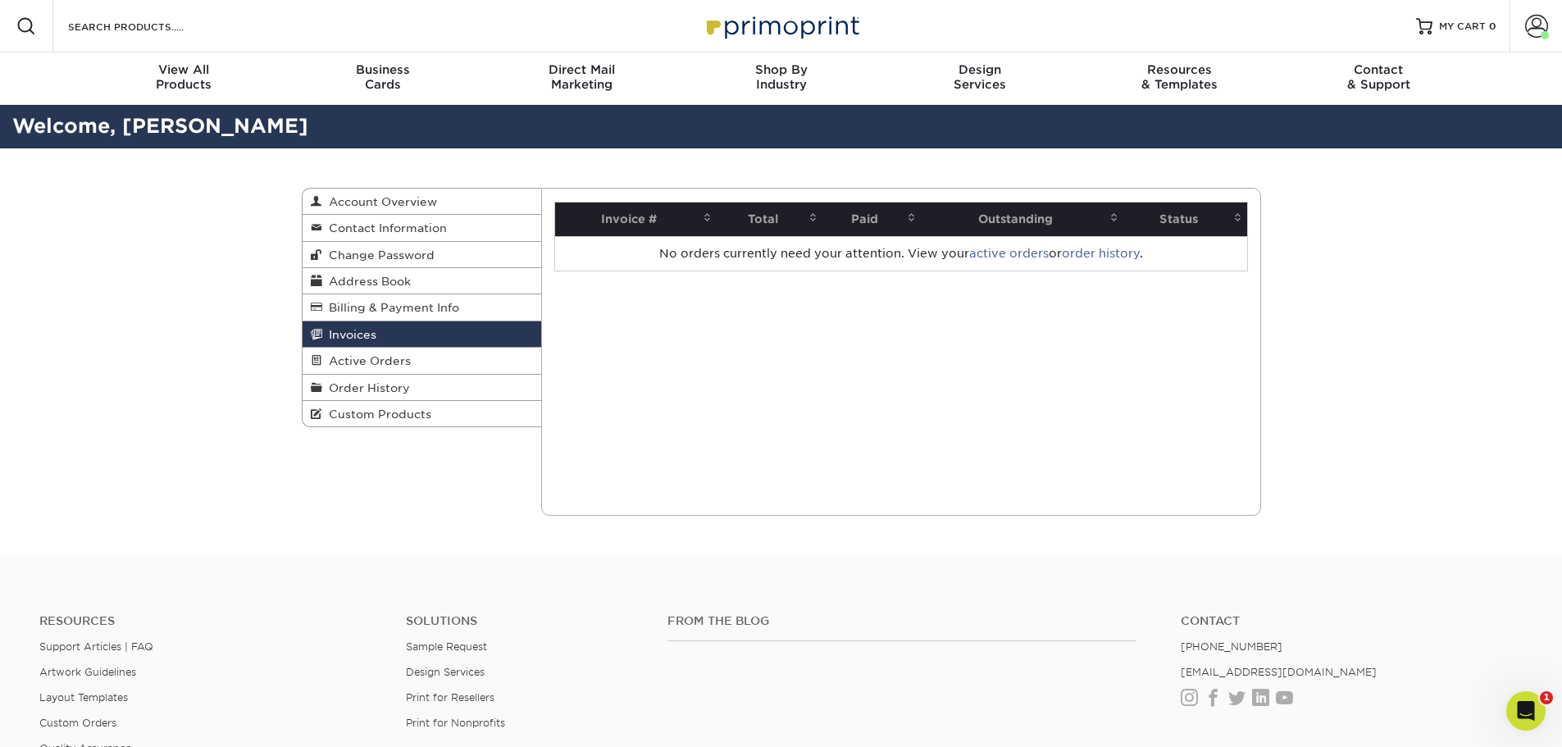
click at [396, 321] on link "Invoices" at bounding box center [422, 334] width 239 height 26
